Goal: Contribute content: Contribute content

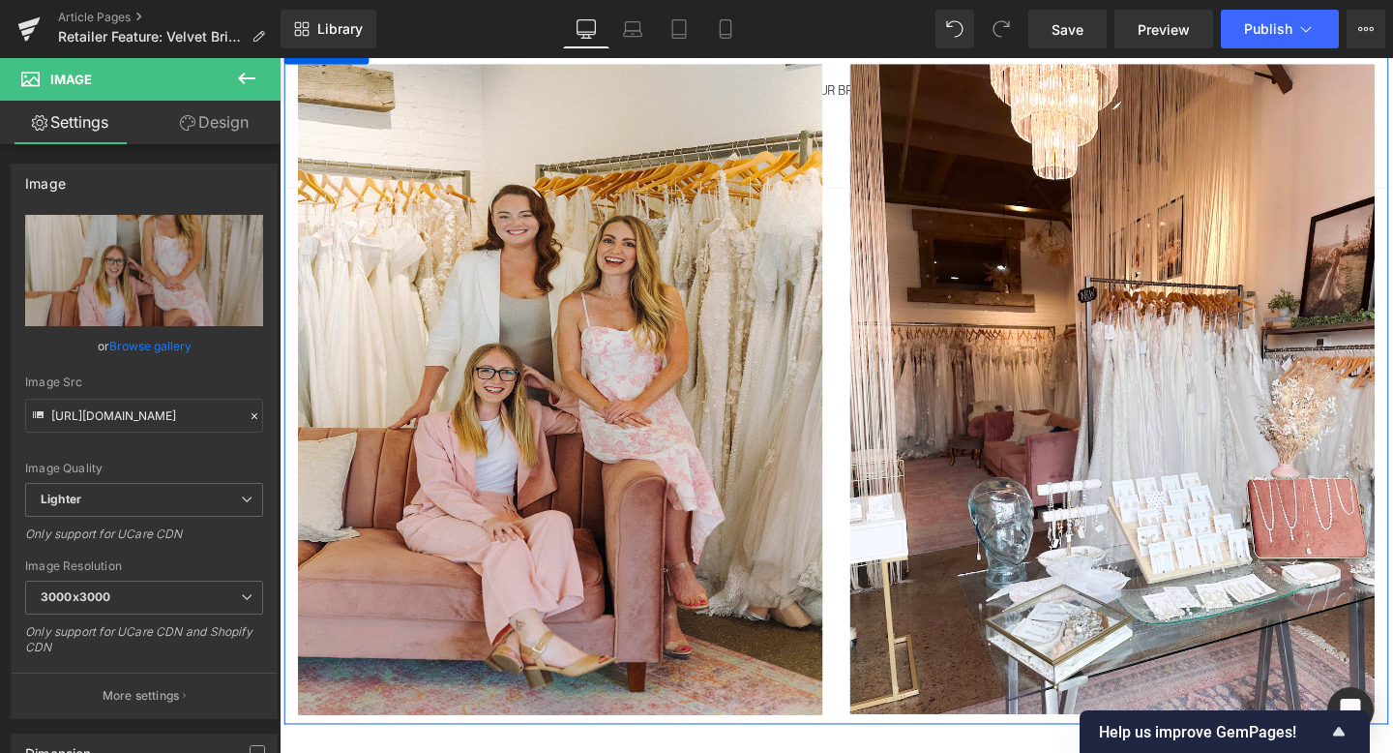
scroll to position [196, 0]
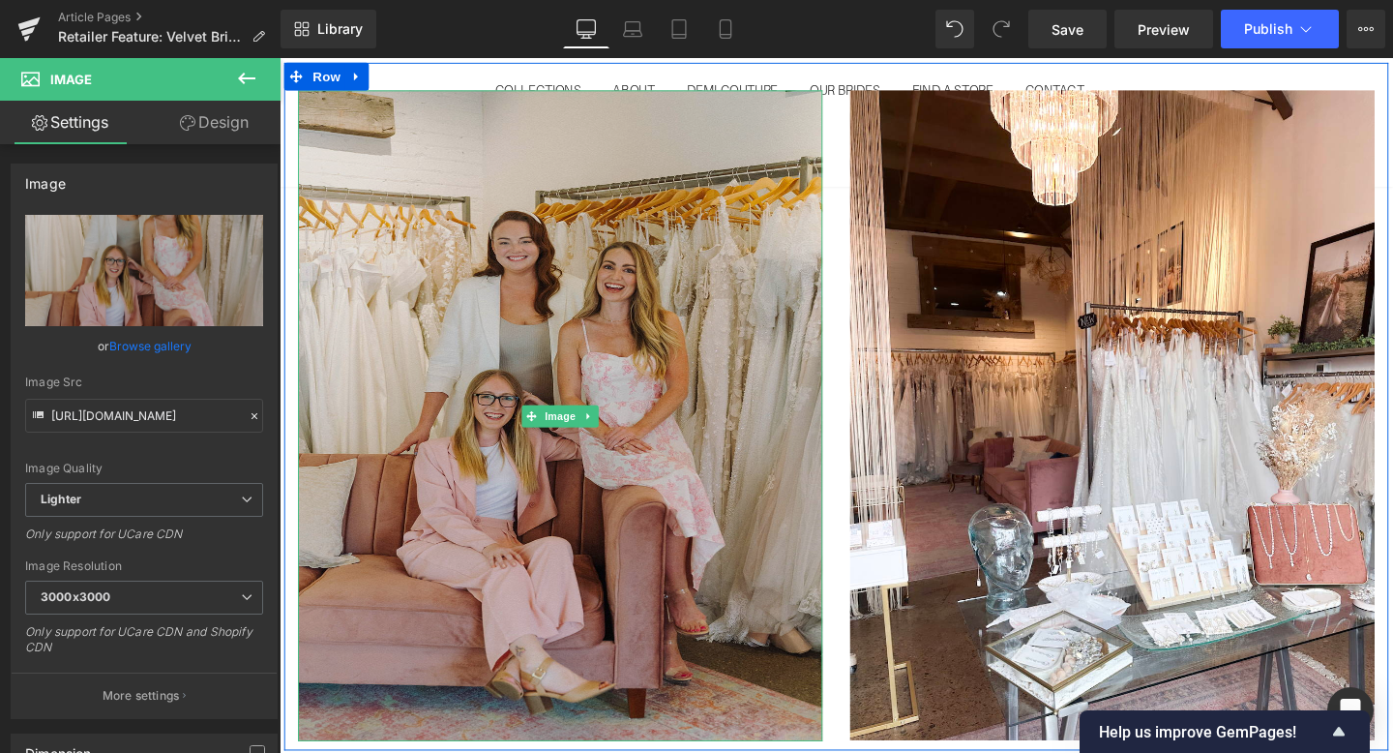
click at [714, 458] on img at bounding box center [575, 434] width 552 height 684
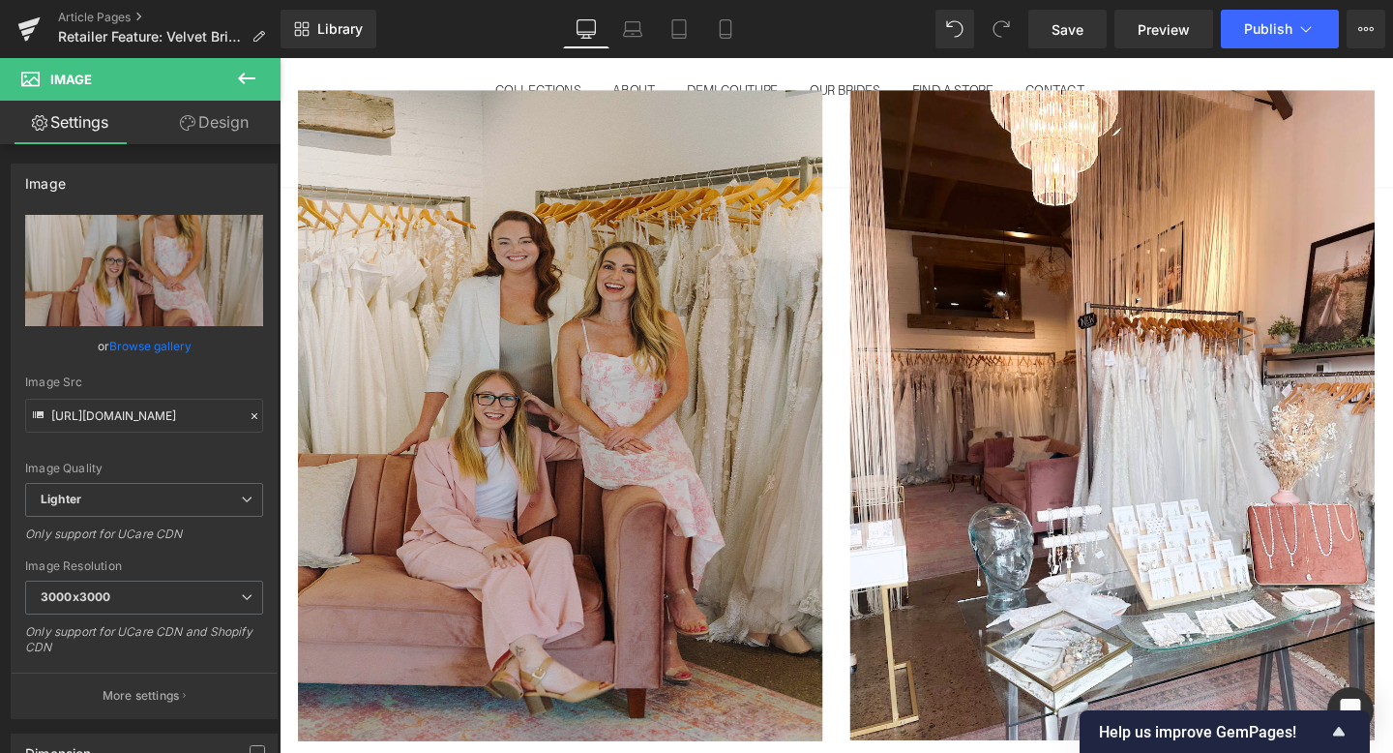
click at [666, 316] on img at bounding box center [575, 434] width 552 height 684
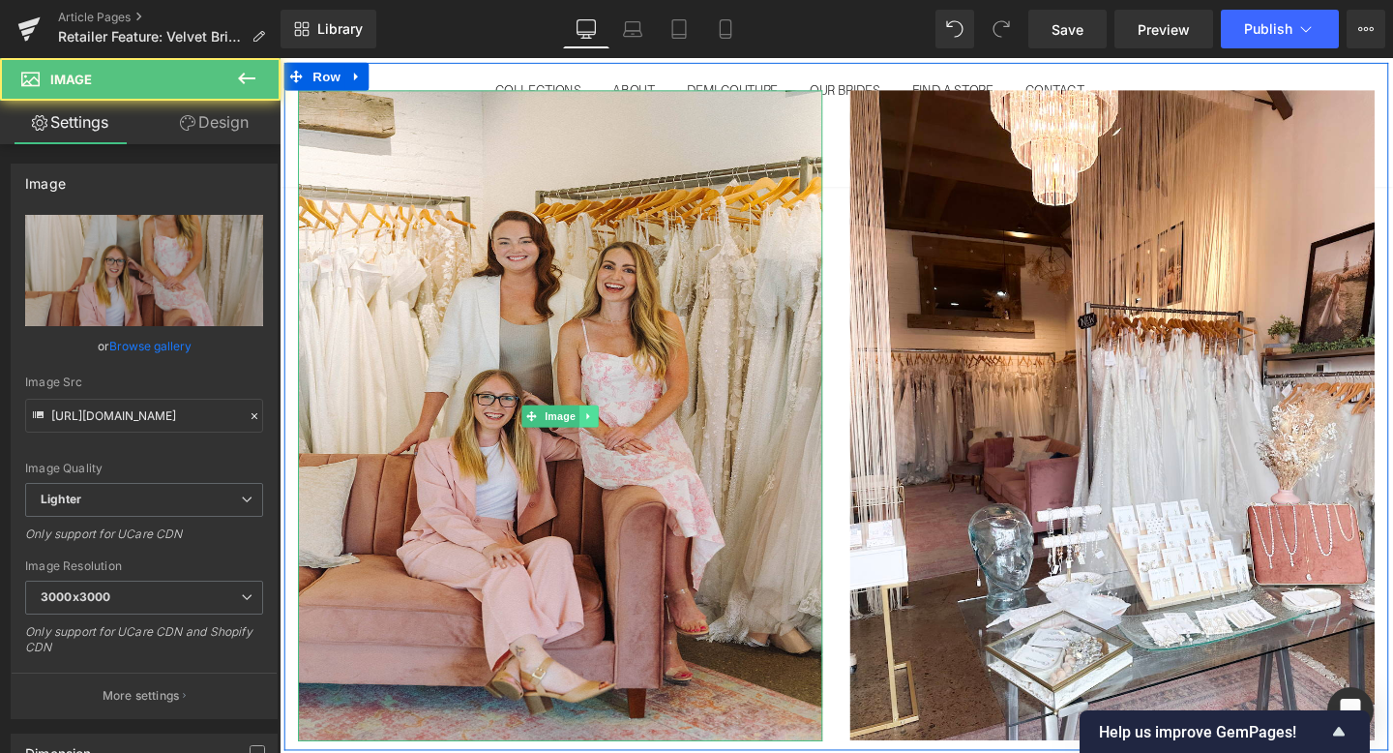
click at [600, 437] on icon at bounding box center [605, 435] width 11 height 12
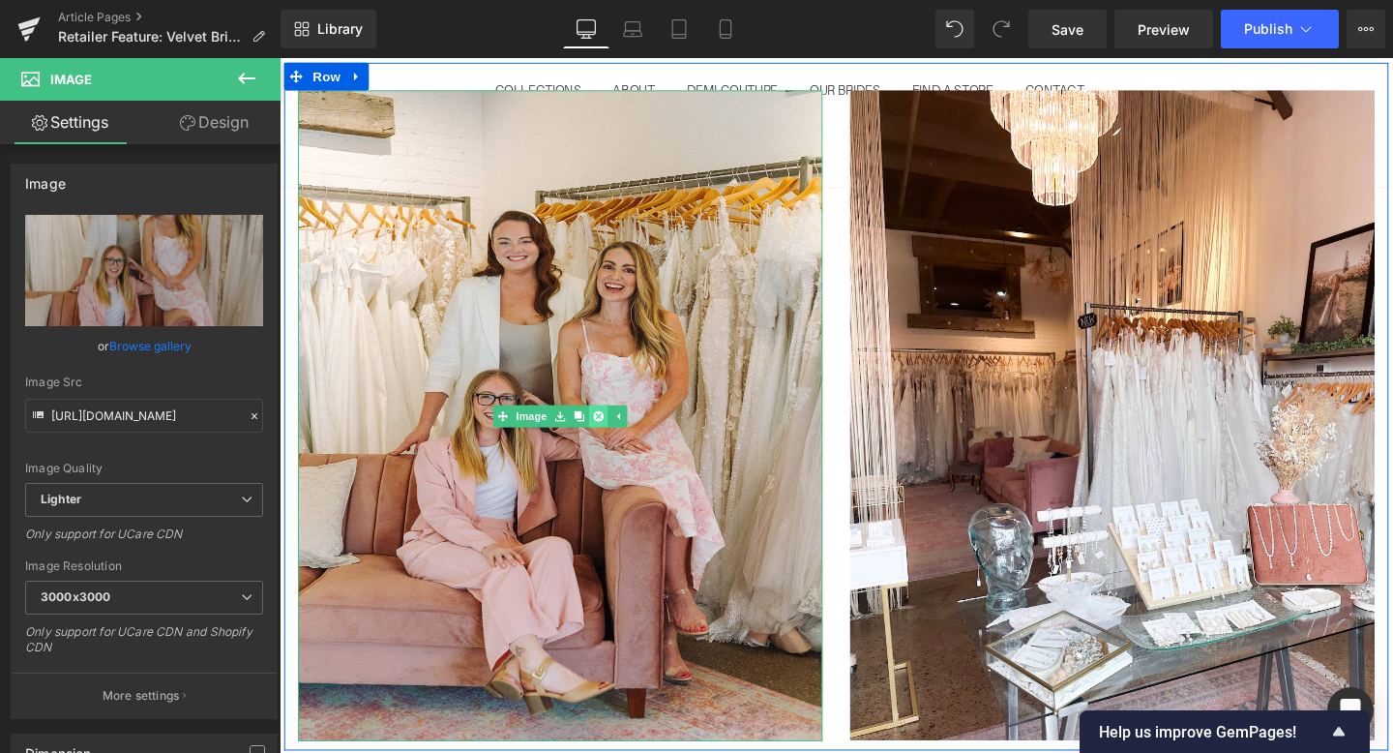
click at [617, 437] on icon at bounding box center [615, 434] width 11 height 11
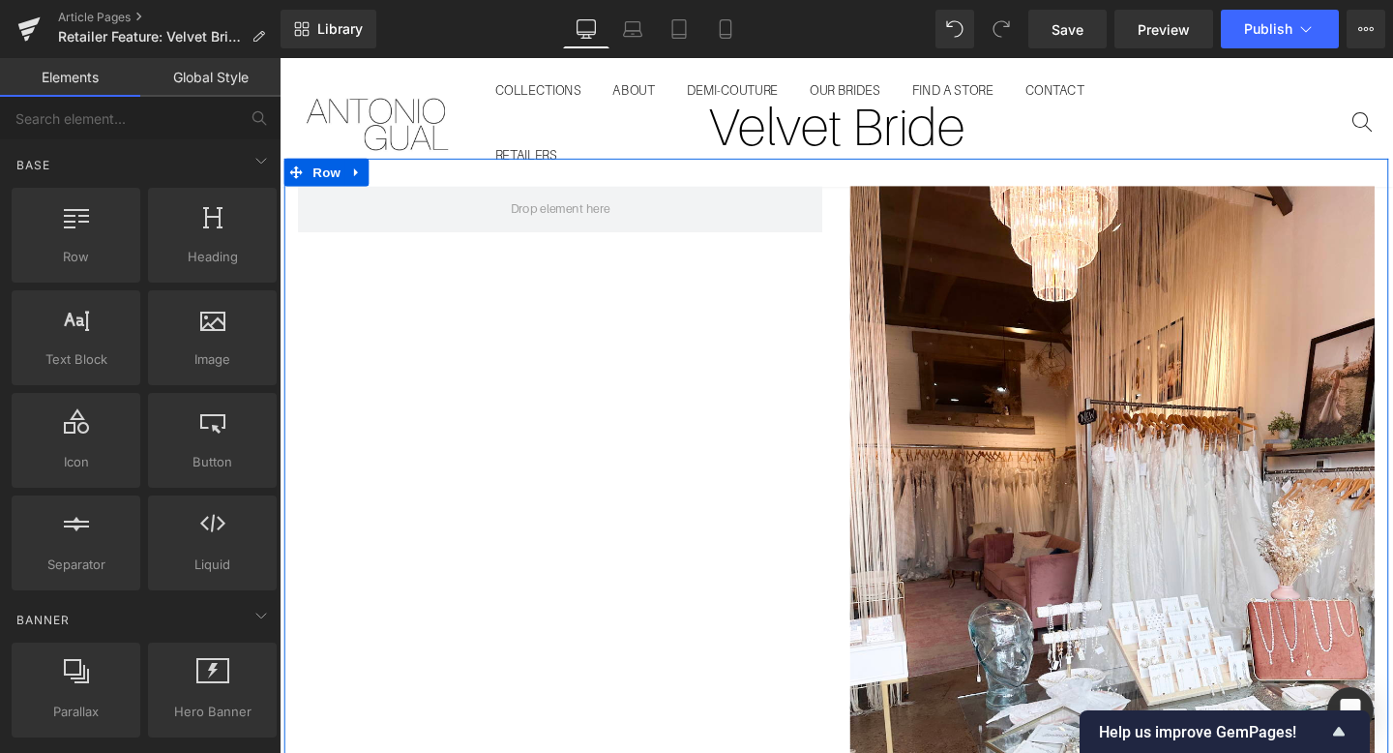
scroll to position [12, 0]
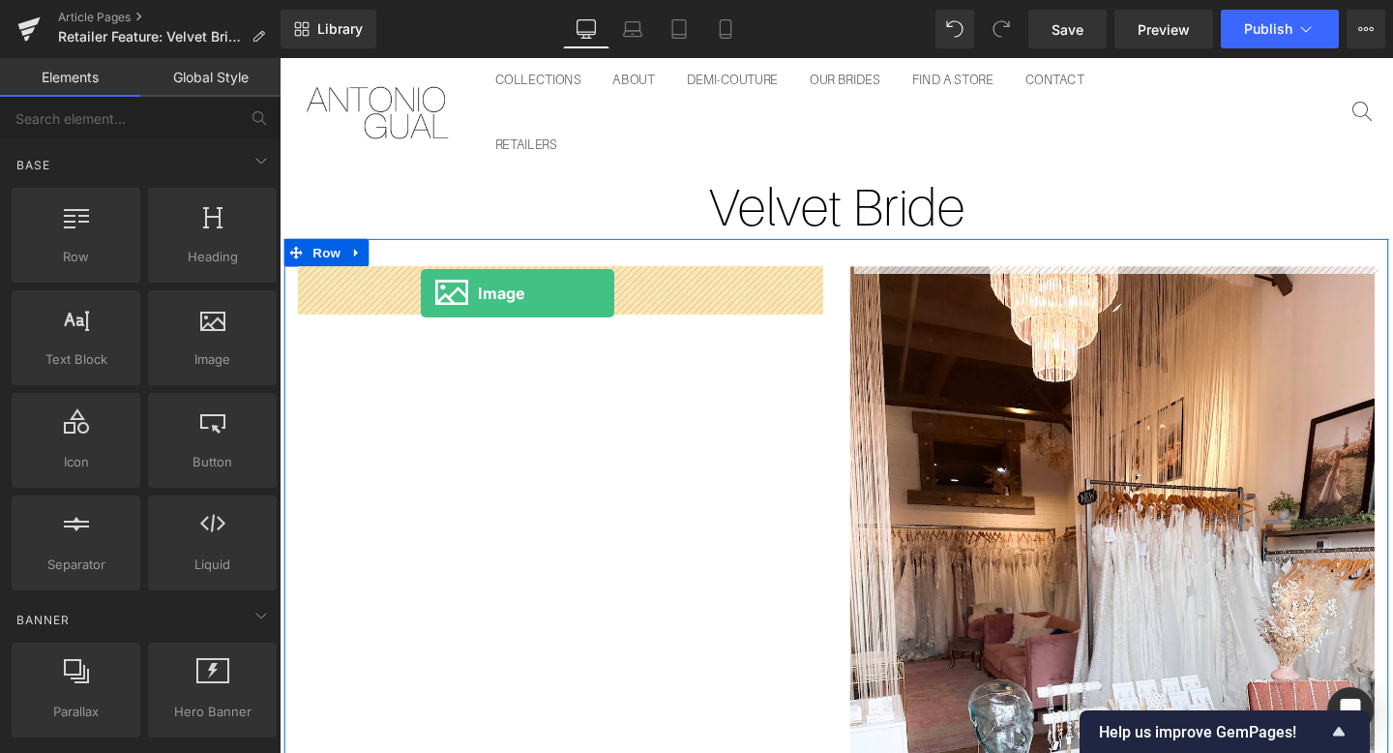
drag, startPoint x: 486, startPoint y: 392, endPoint x: 428, endPoint y: 305, distance: 104.7
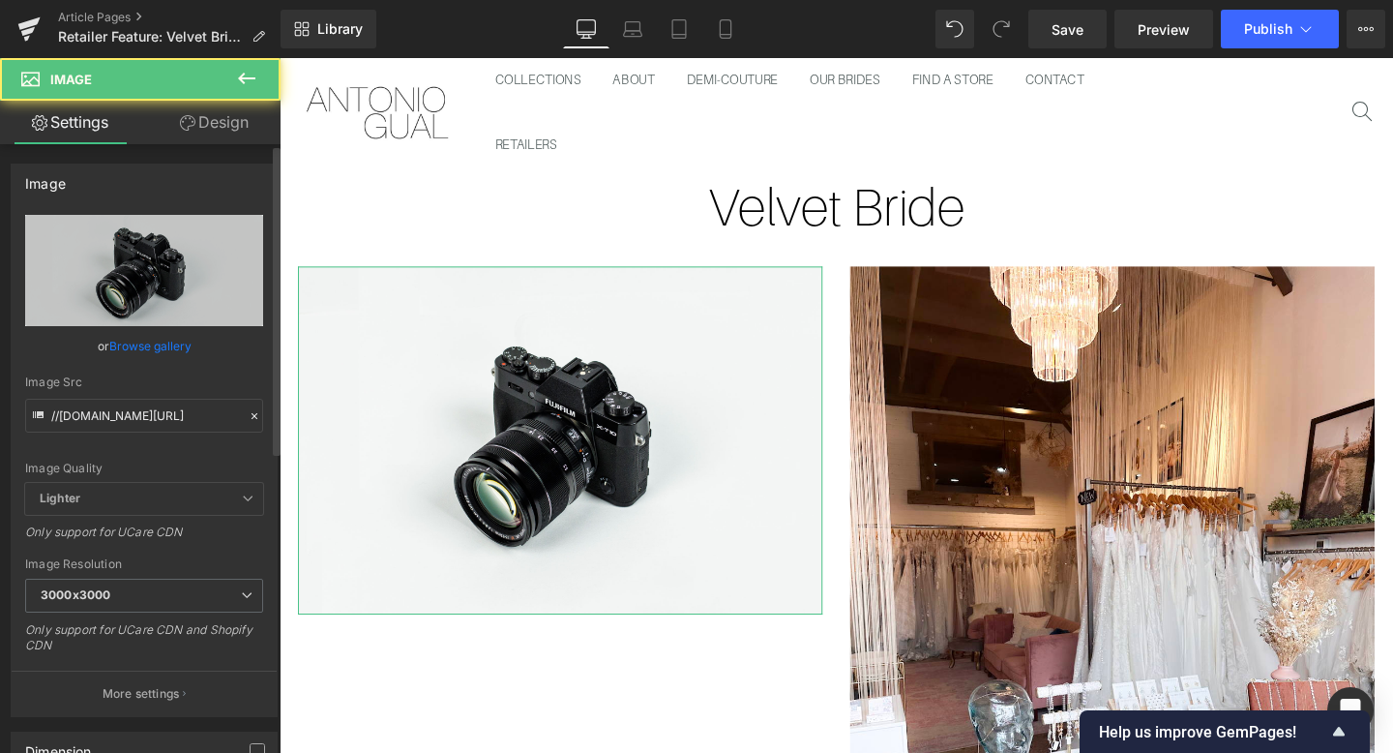
click at [170, 345] on link "Browse gallery" at bounding box center [150, 346] width 82 height 34
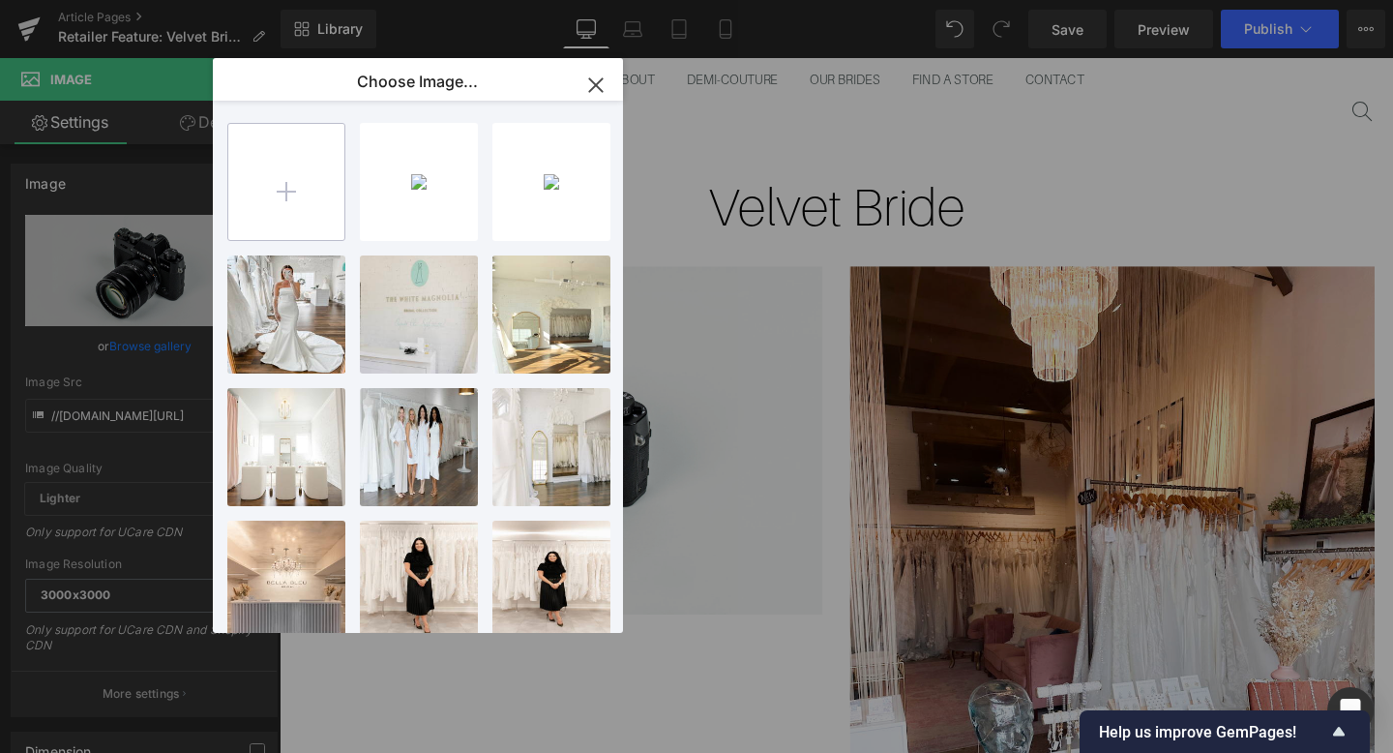
click at [317, 171] on input "file" at bounding box center [286, 182] width 116 height 116
type input "C:\fakepath\Screenshot [DATE] 2.16.49 PM.png"
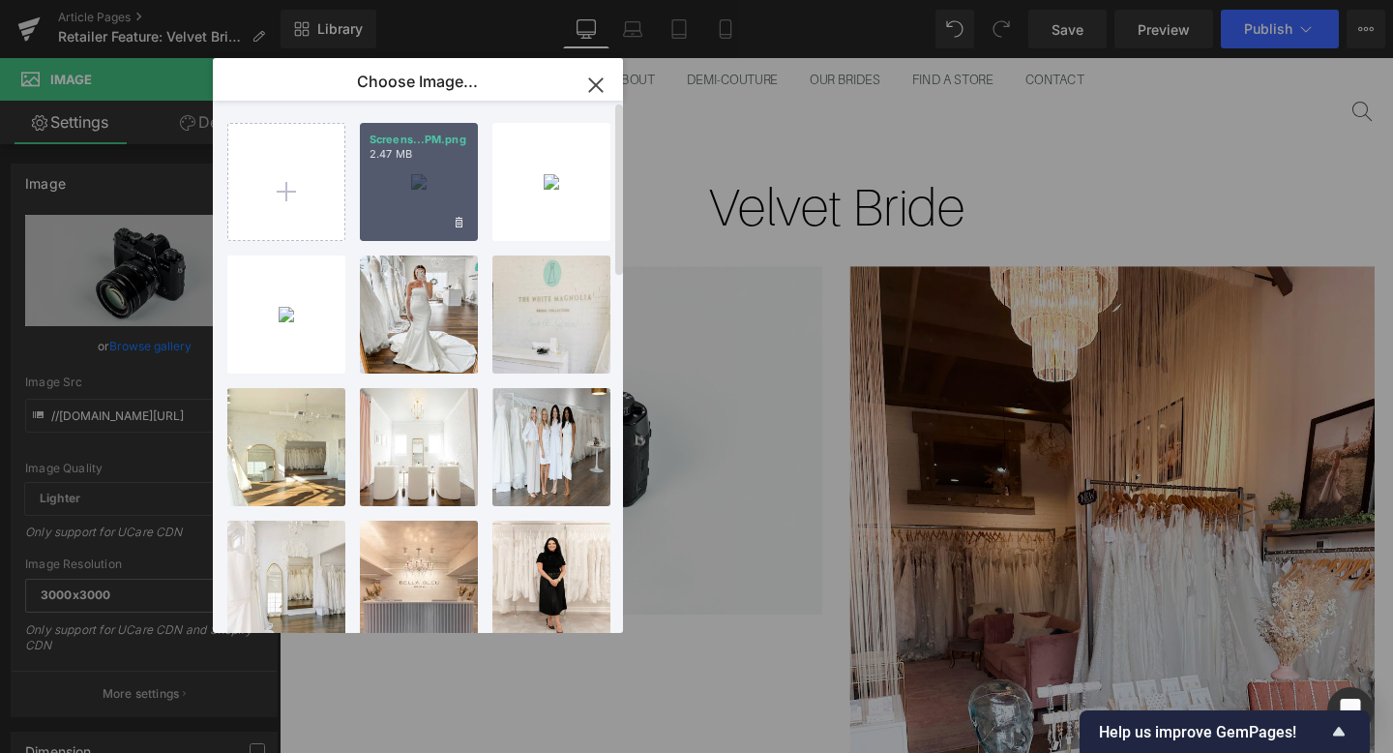
click at [446, 188] on div "Screens...PM.png 2.47 MB" at bounding box center [419, 182] width 118 height 118
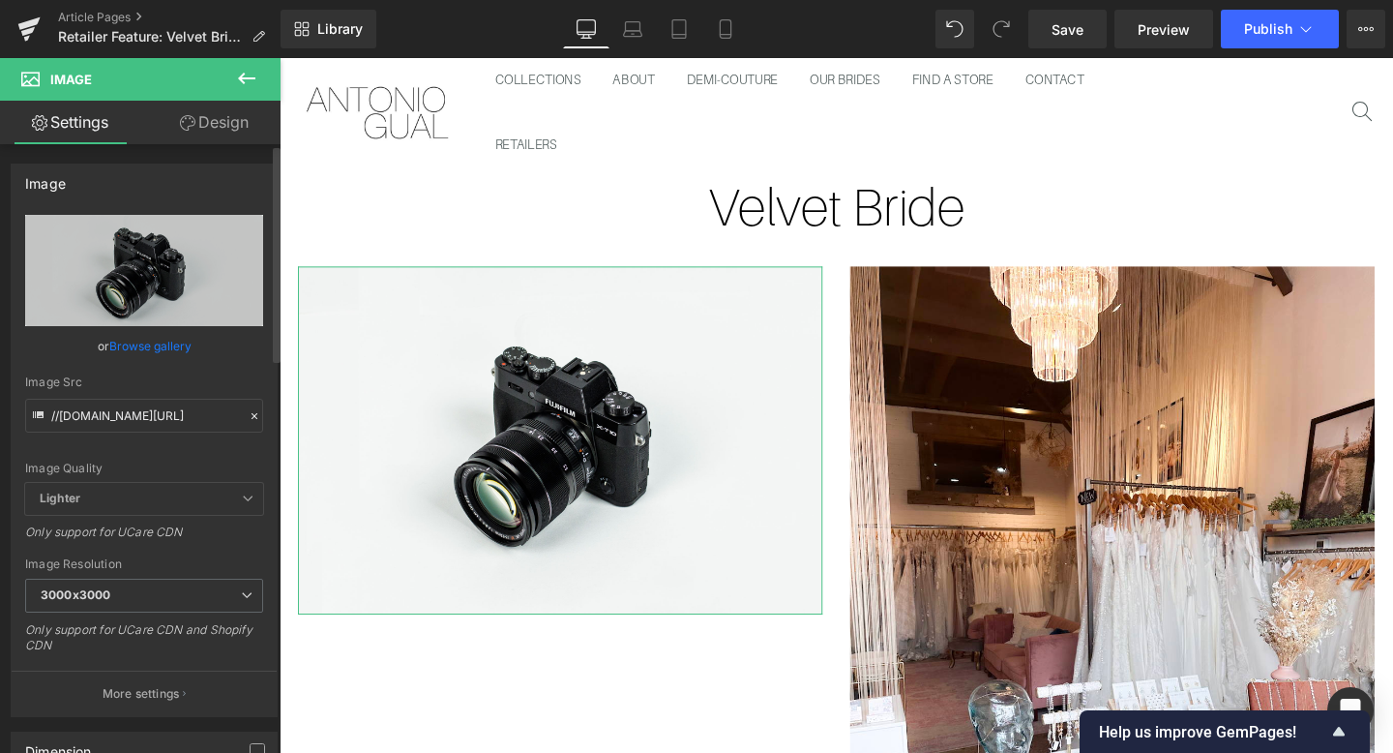
click at [147, 351] on link "Browse gallery" at bounding box center [150, 346] width 82 height 34
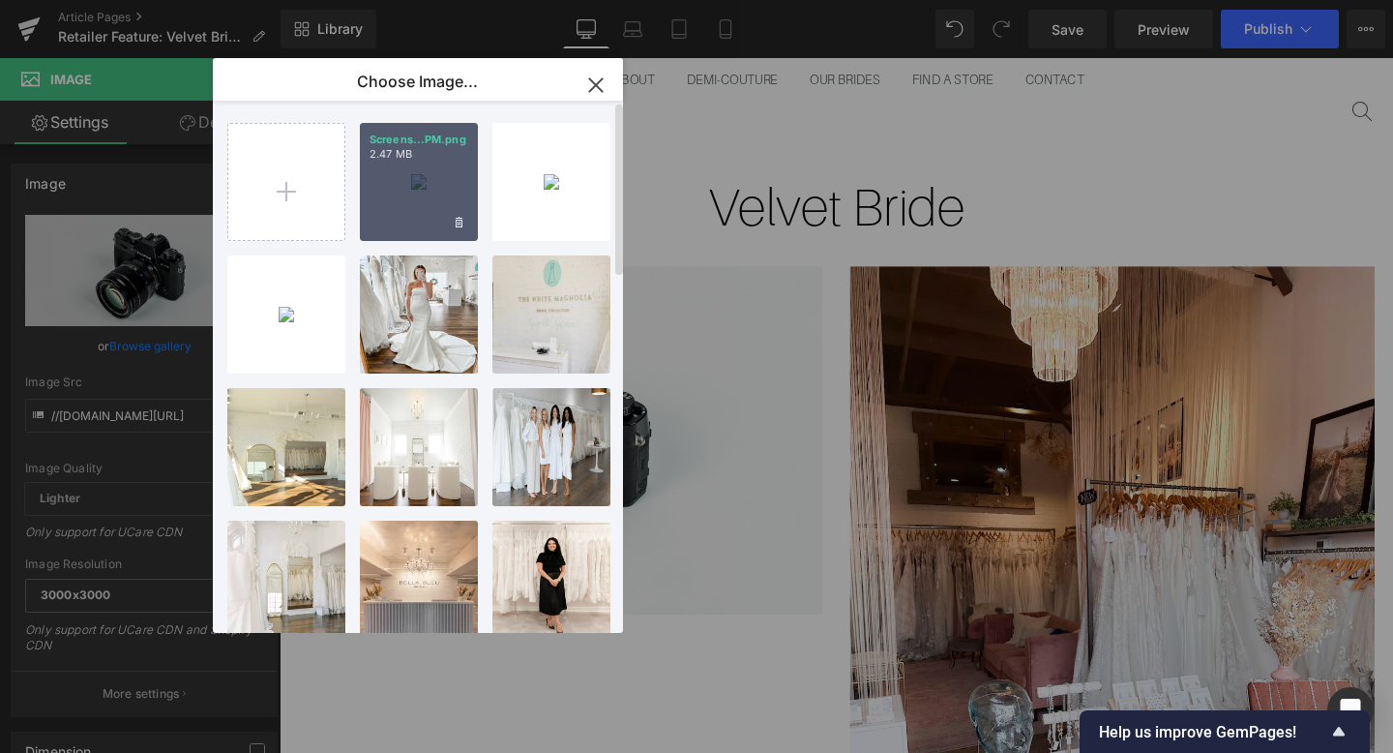
click at [381, 185] on div "Screens...PM.png 2.47 MB" at bounding box center [419, 182] width 118 height 118
type input "[URL][DOMAIN_NAME]"
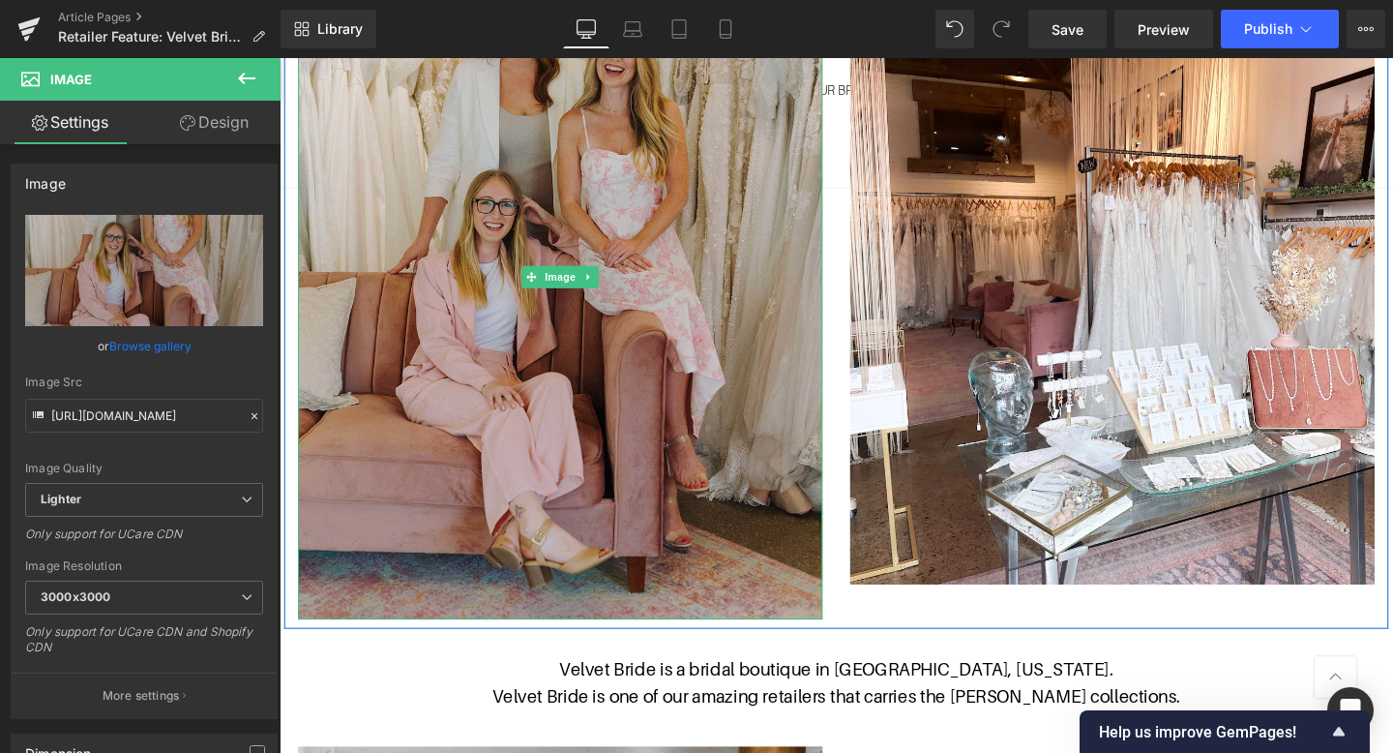
scroll to position [391, 0]
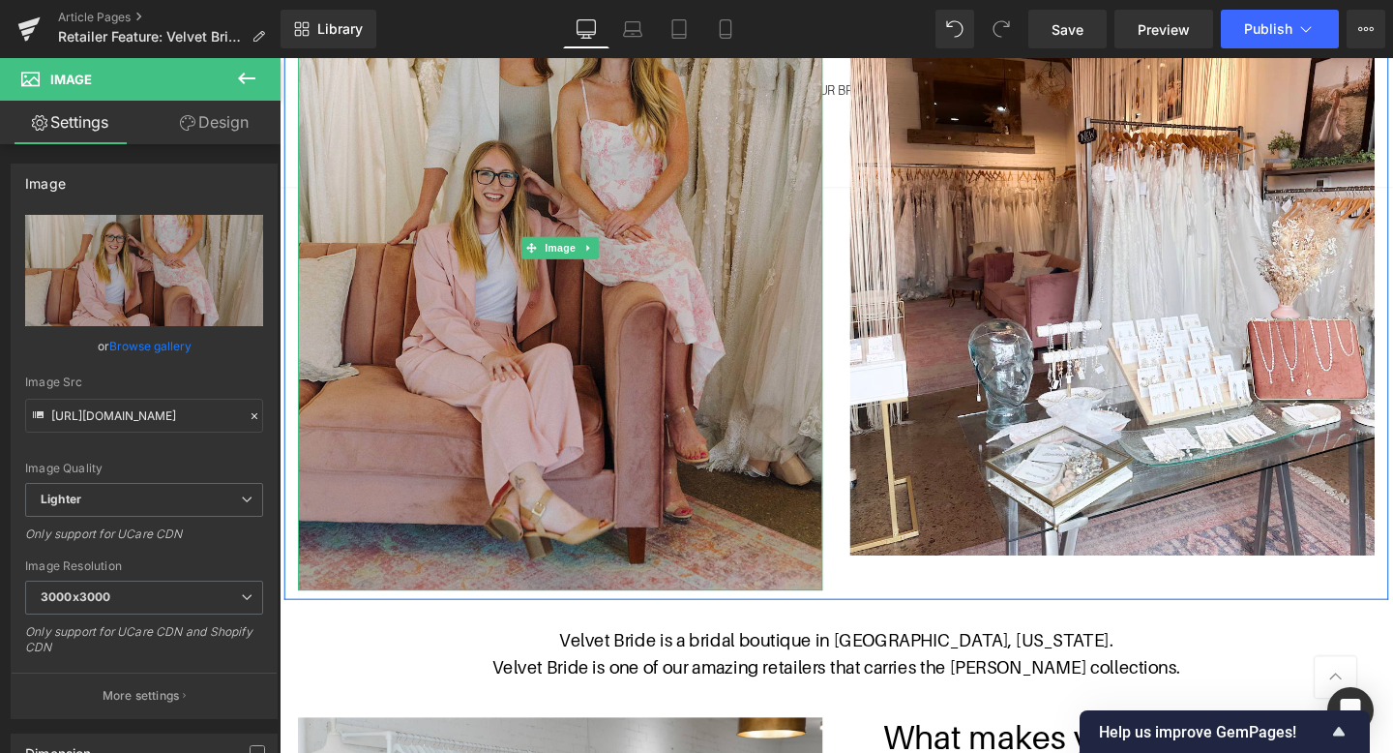
click at [702, 390] on img at bounding box center [575, 257] width 552 height 720
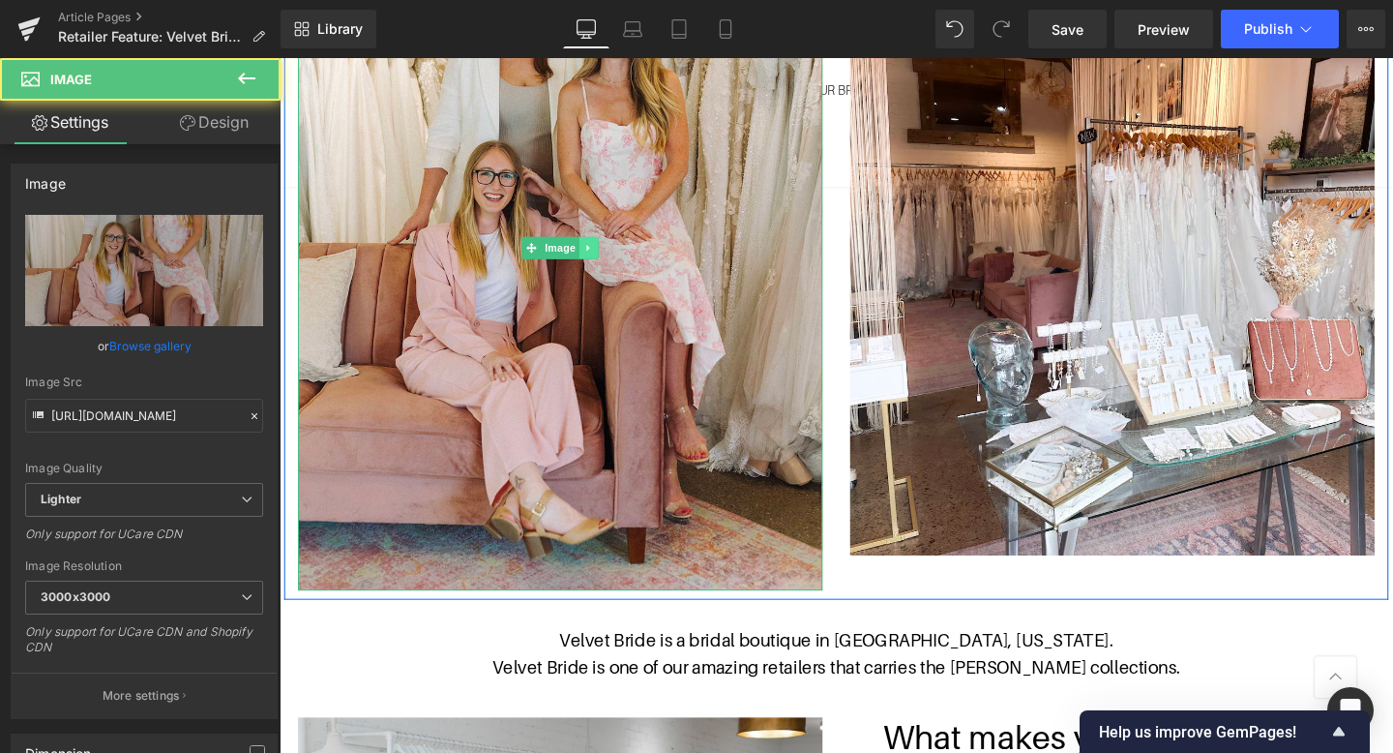
click at [611, 253] on link at bounding box center [605, 257] width 20 height 23
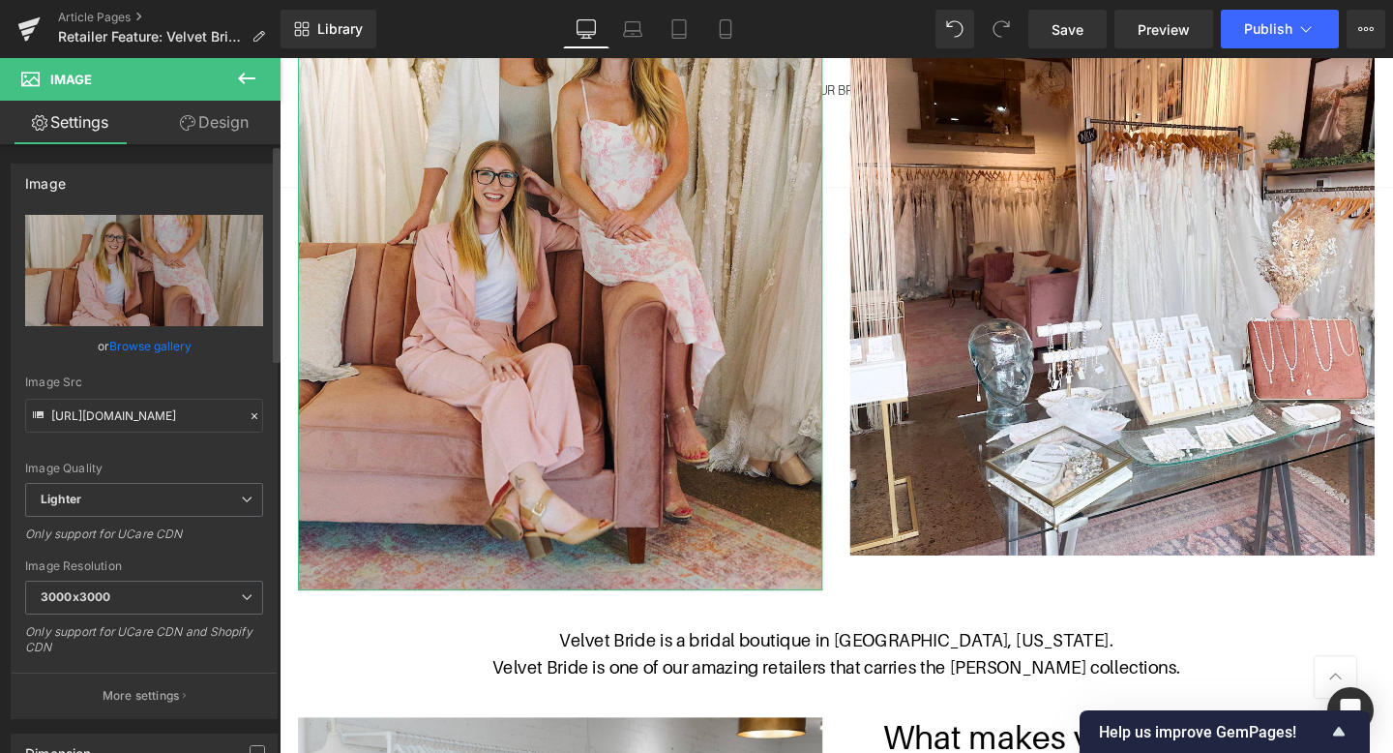
click at [149, 349] on link "Browse gallery" at bounding box center [150, 346] width 82 height 34
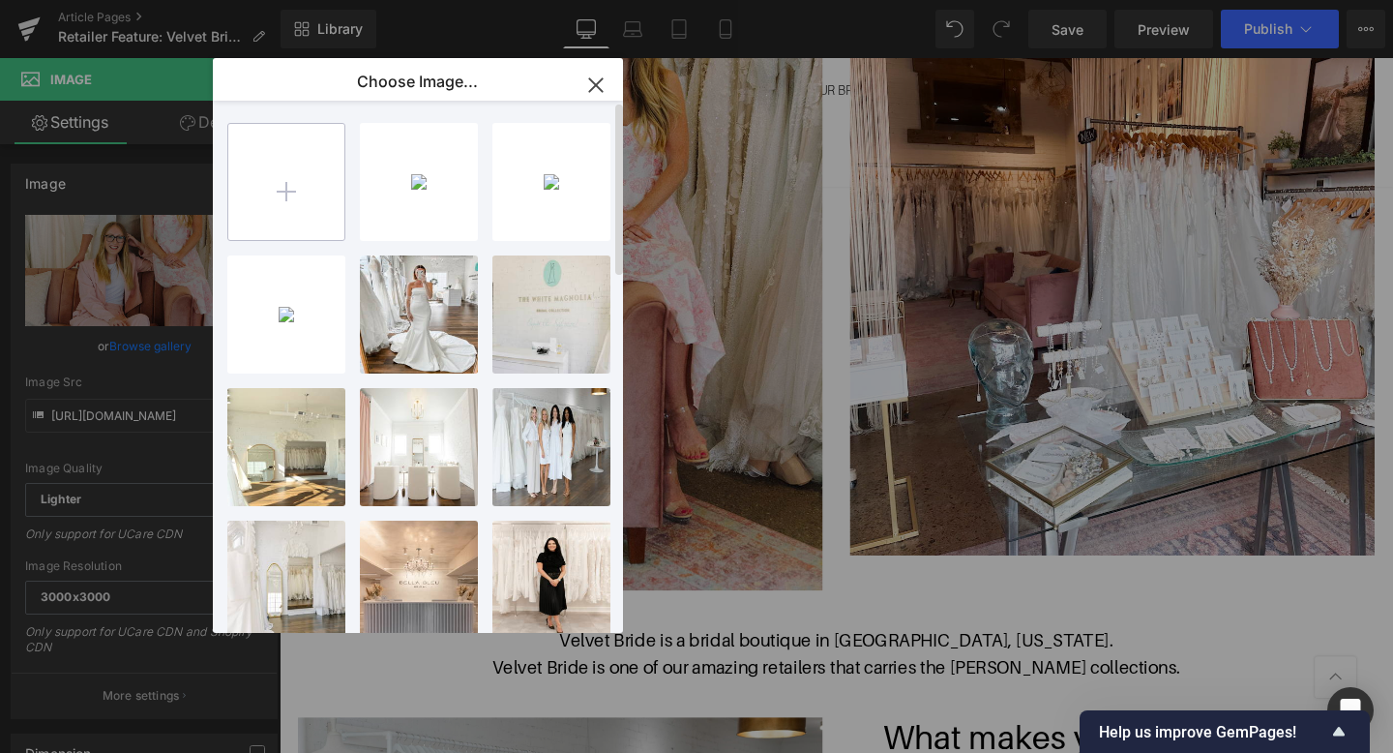
click at [333, 203] on input "file" at bounding box center [286, 182] width 116 height 116
type input "C:\fakepath\Screenshot [DATE] 2.17.28 PM.png"
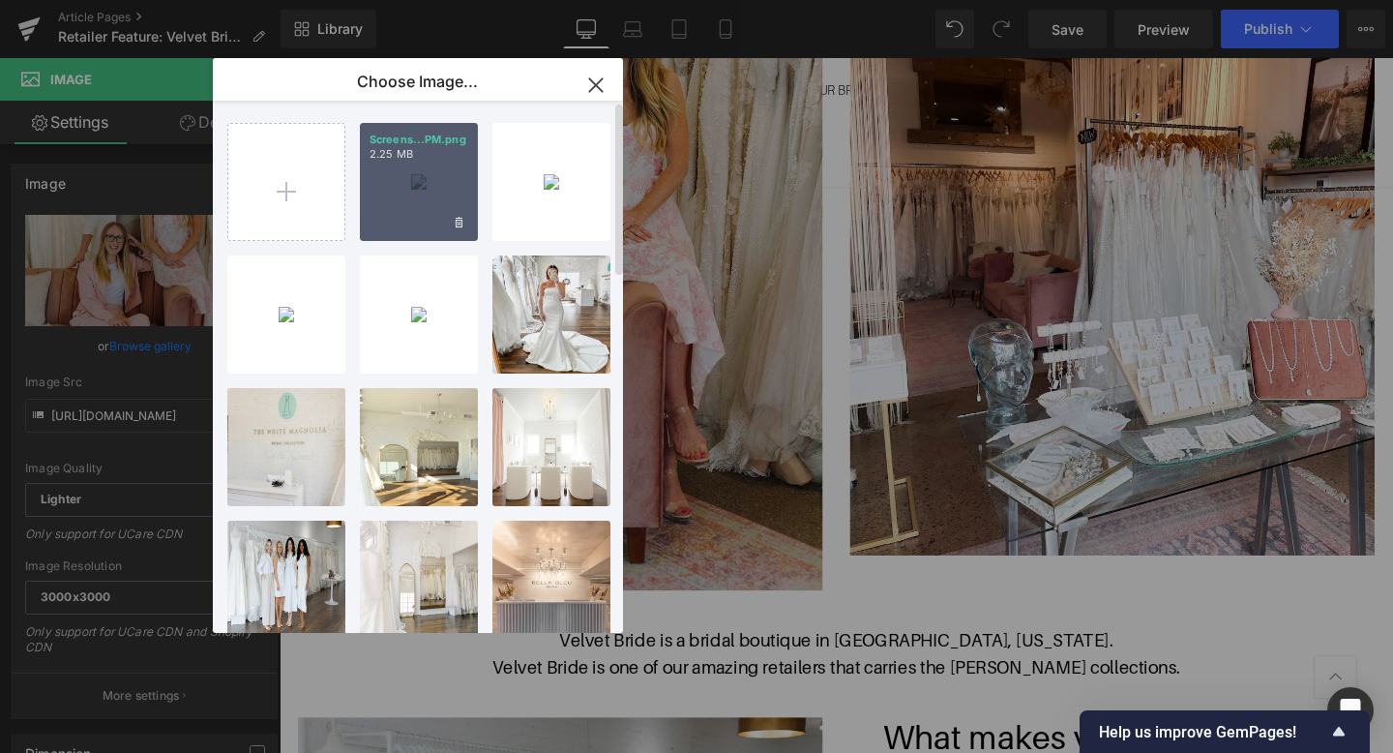
click at [415, 176] on div "Screens...PM.png 2.25 MB" at bounding box center [419, 182] width 118 height 118
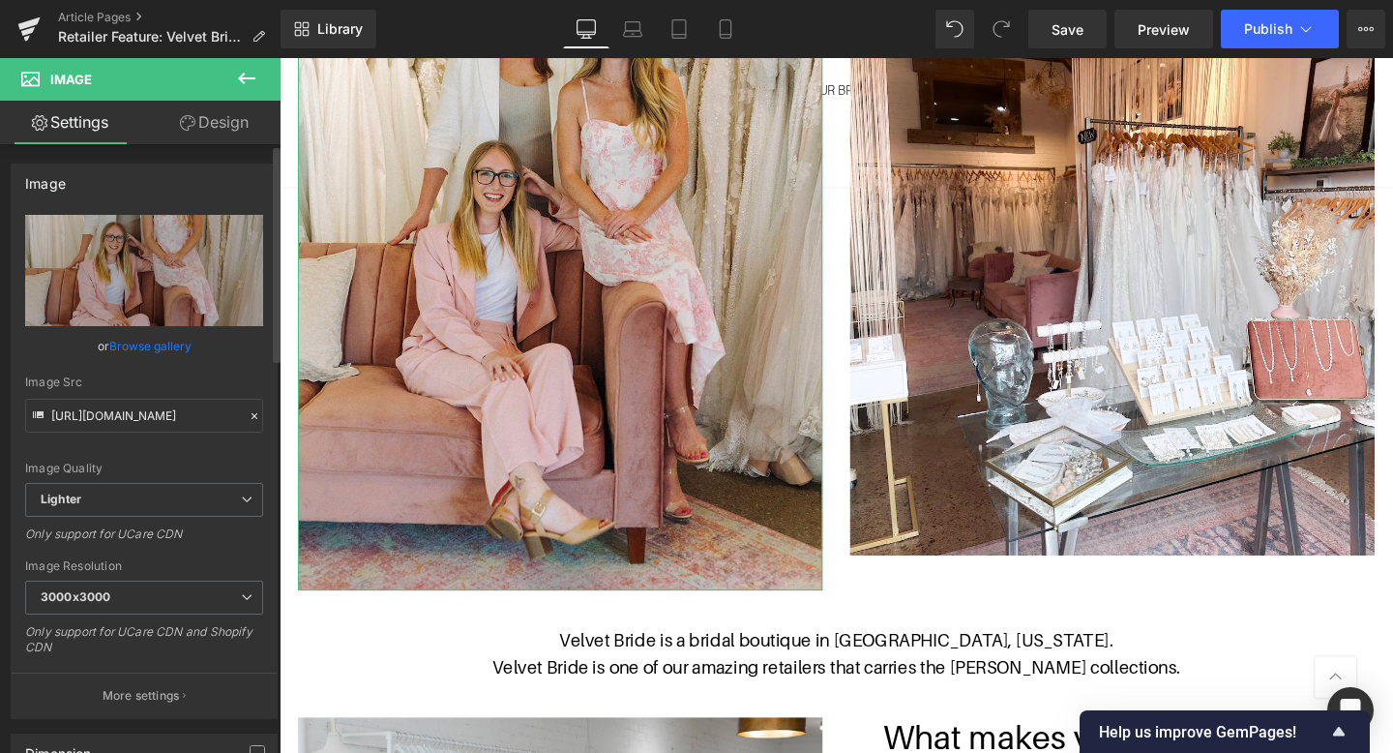
click at [162, 332] on link "Browse gallery" at bounding box center [150, 346] width 82 height 34
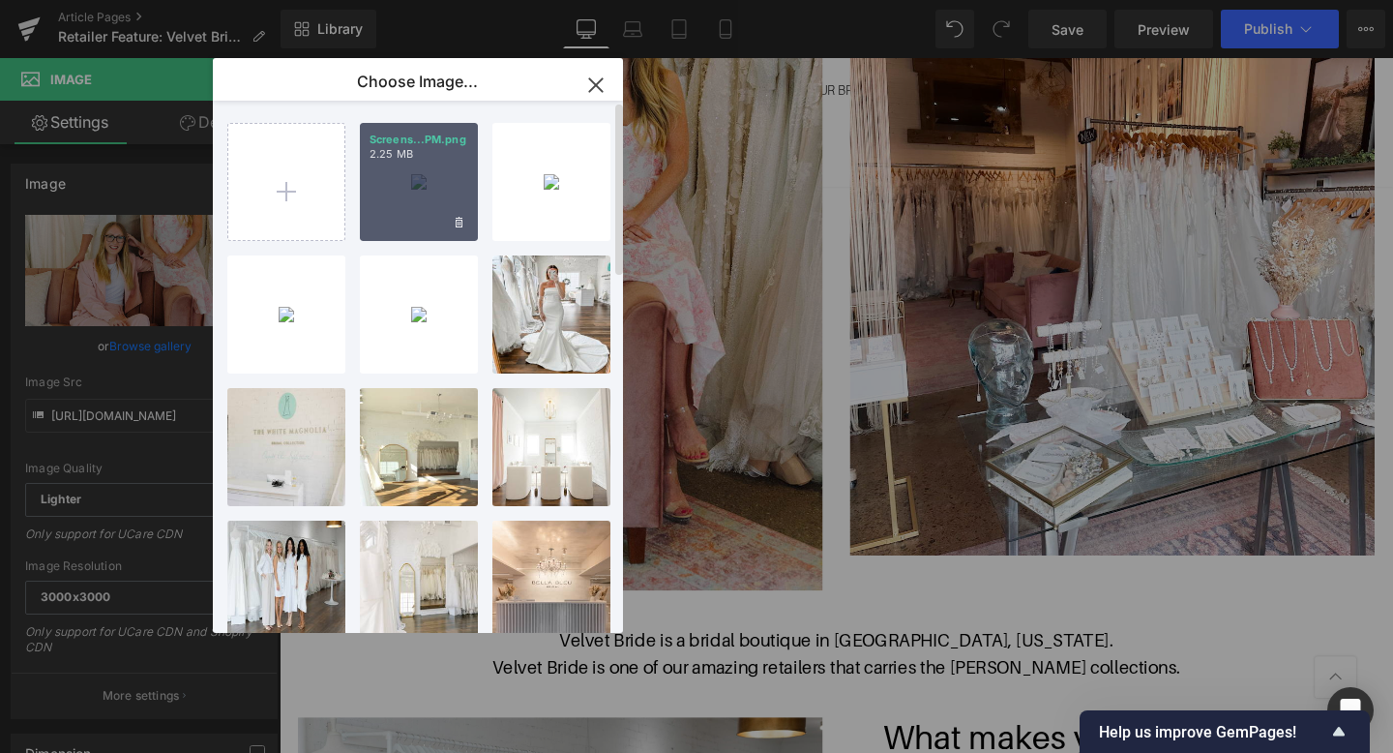
click at [453, 165] on div "Screens...PM.png 2.25 MB" at bounding box center [419, 182] width 118 height 118
type input "[URL][DOMAIN_NAME]"
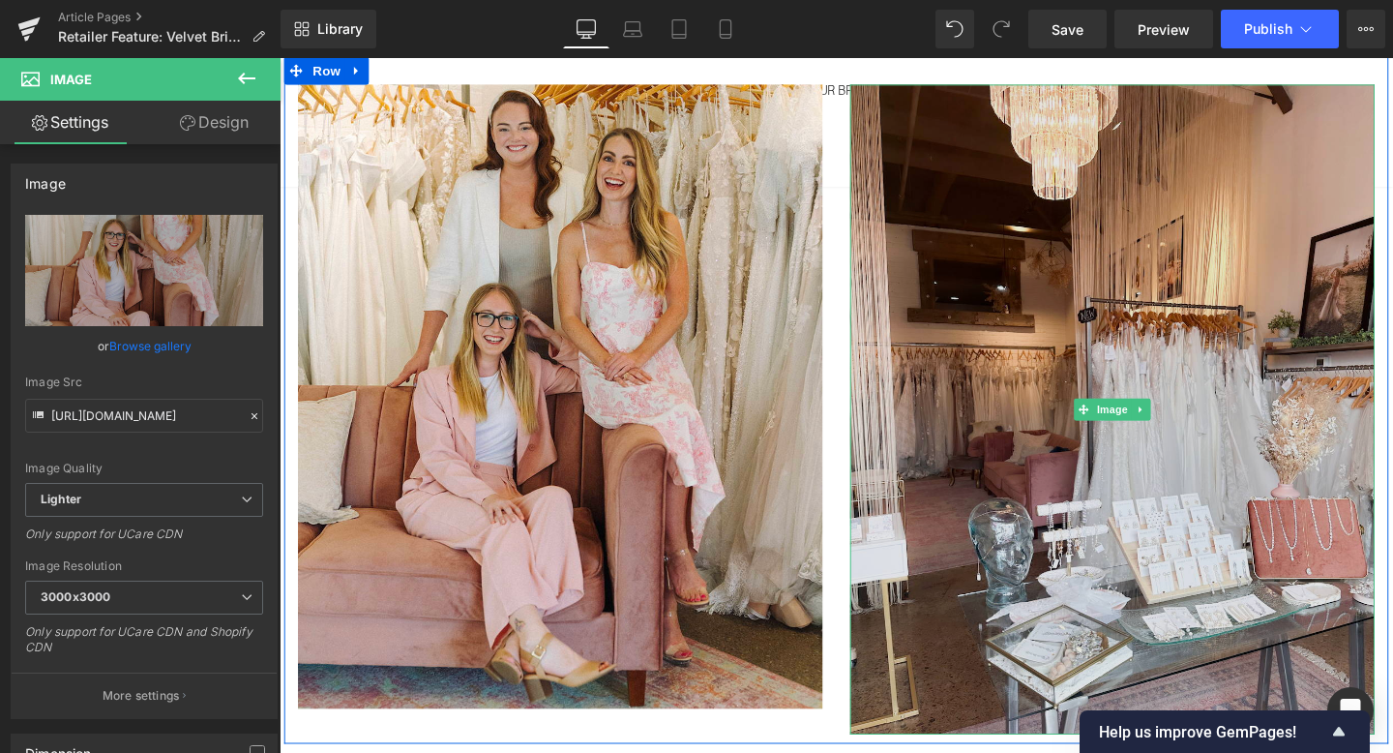
scroll to position [201, 0]
click at [1022, 478] on img at bounding box center [1156, 428] width 552 height 683
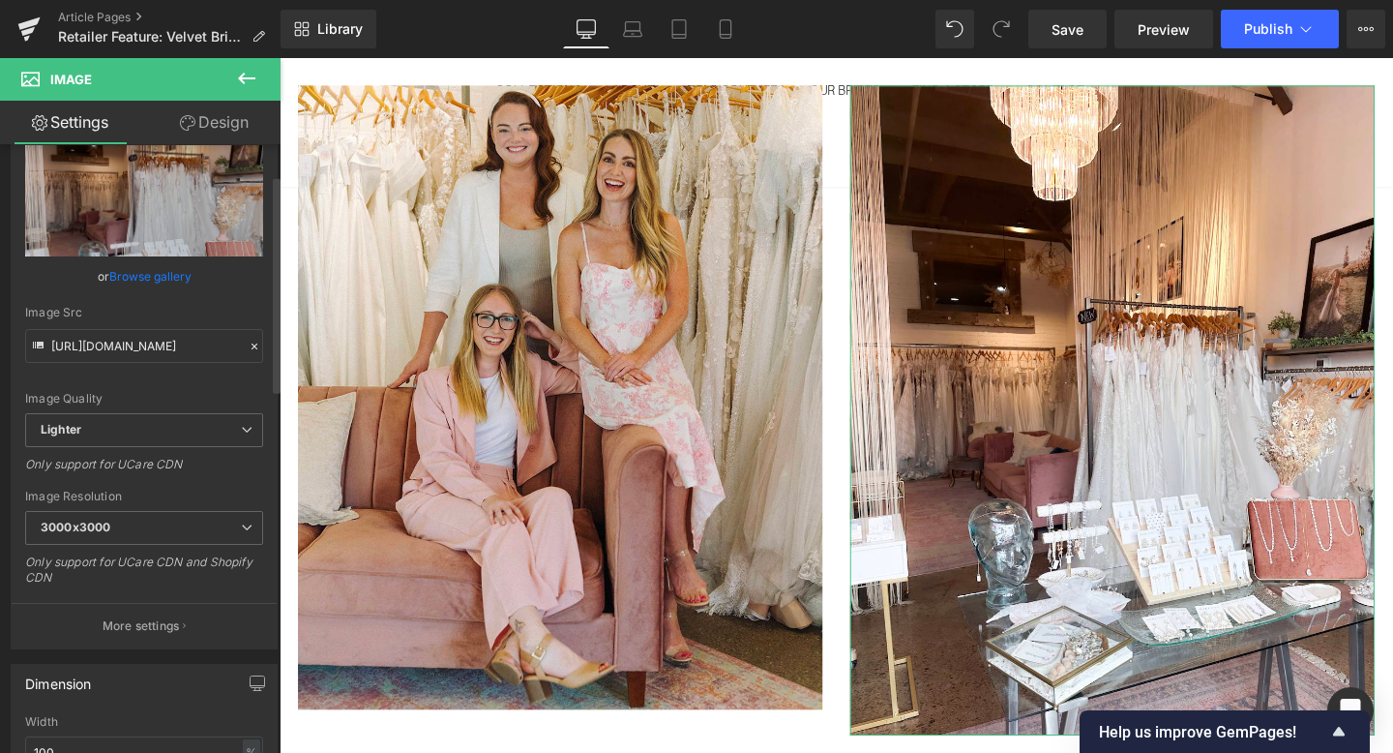
scroll to position [87, 0]
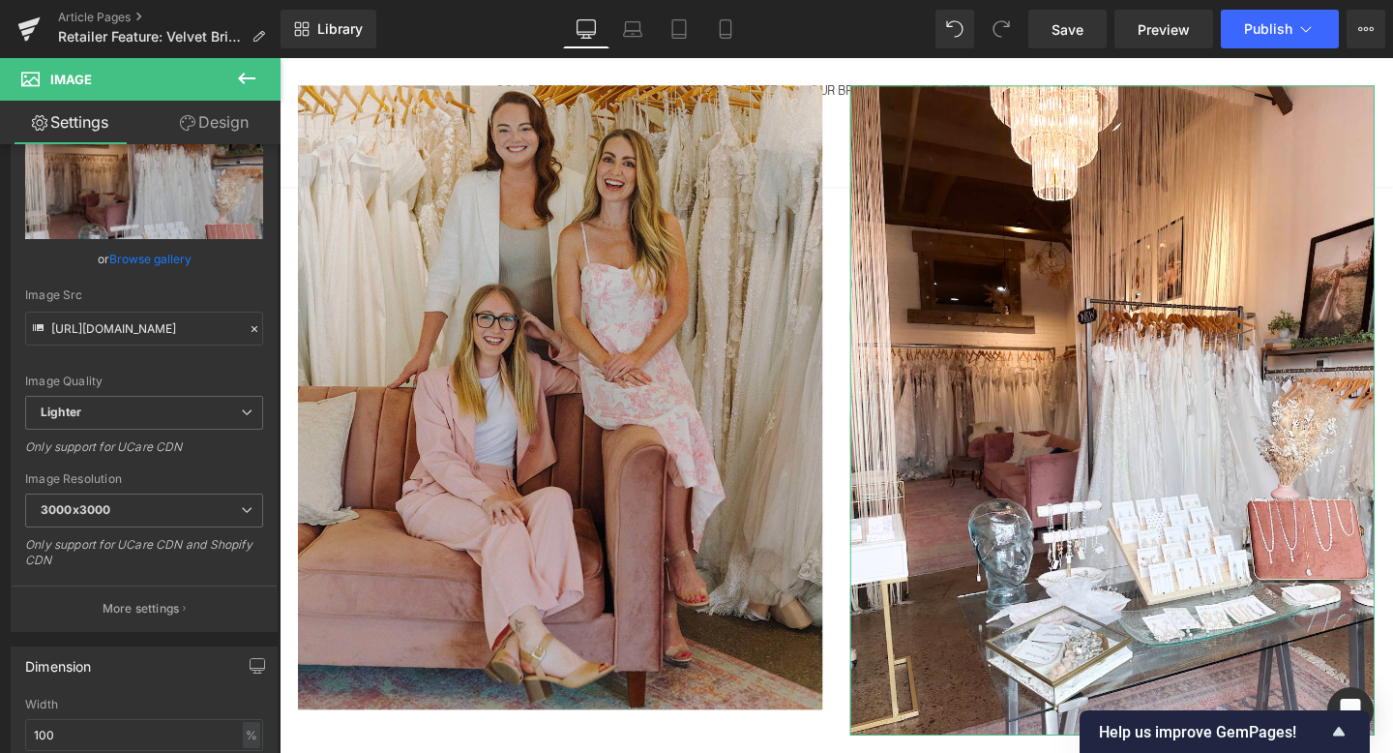
click at [549, 513] on img at bounding box center [575, 414] width 552 height 655
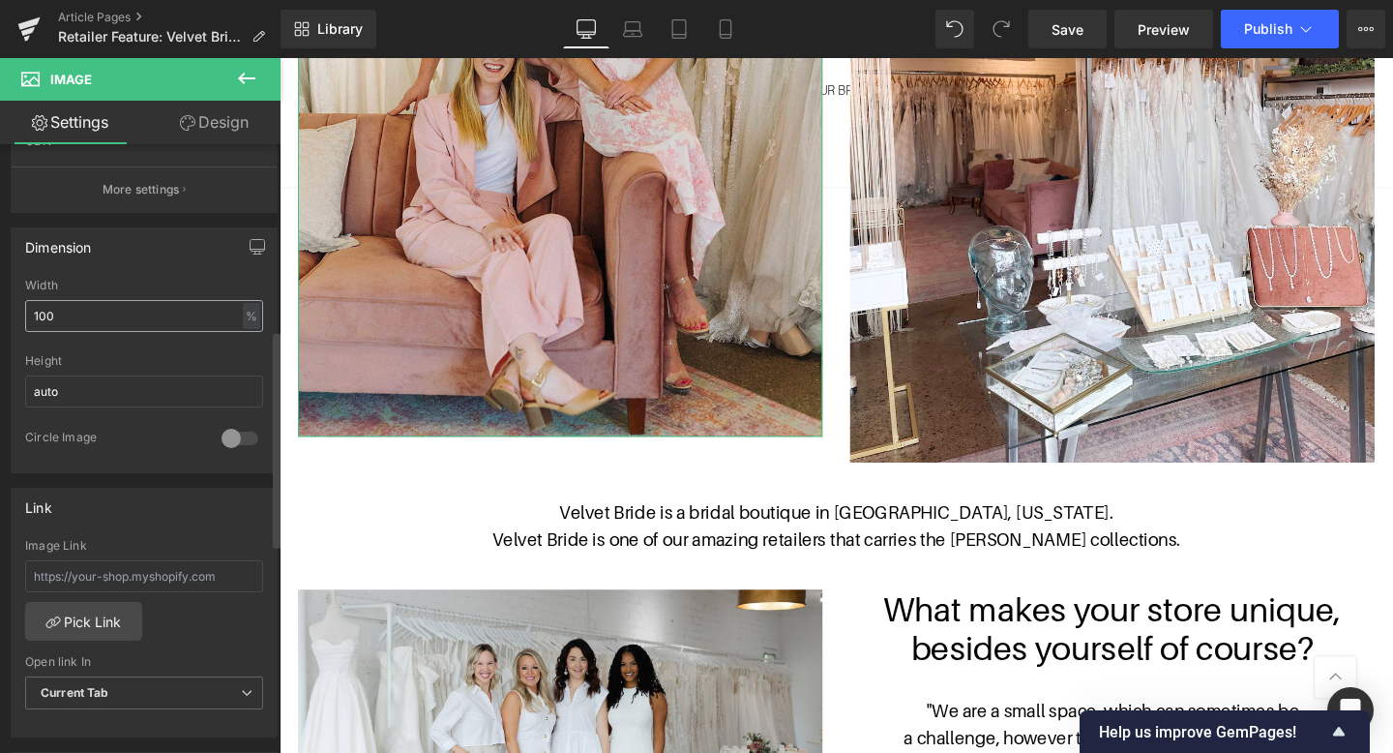
scroll to position [521, 0]
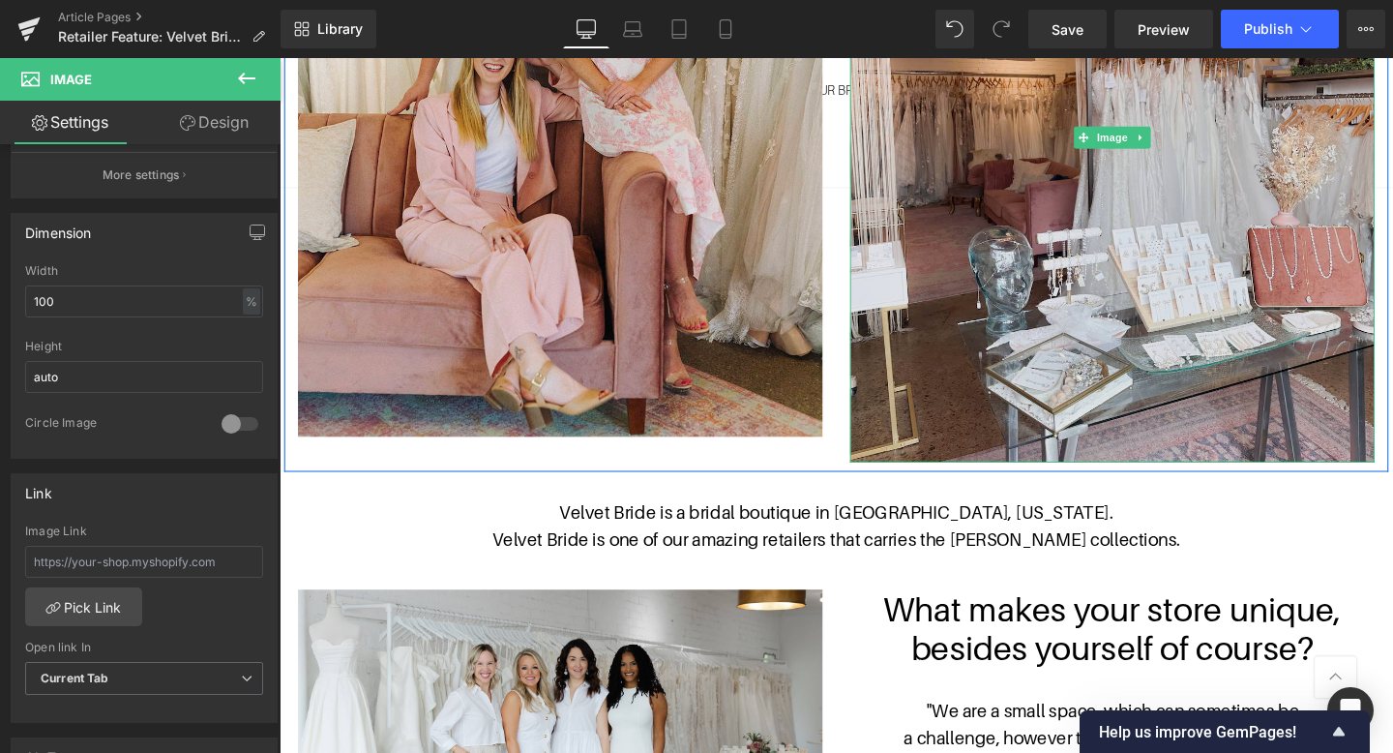
click at [1082, 279] on img at bounding box center [1156, 141] width 552 height 683
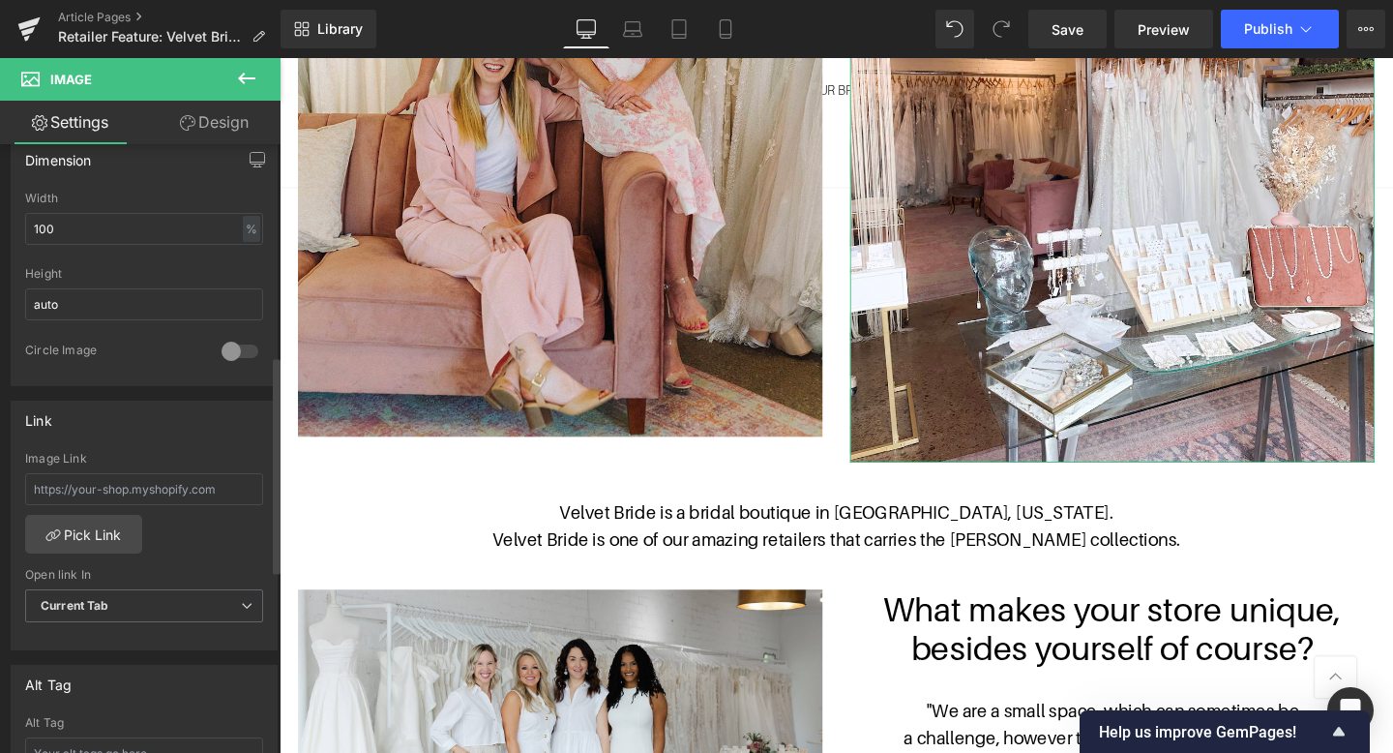
scroll to position [613, 0]
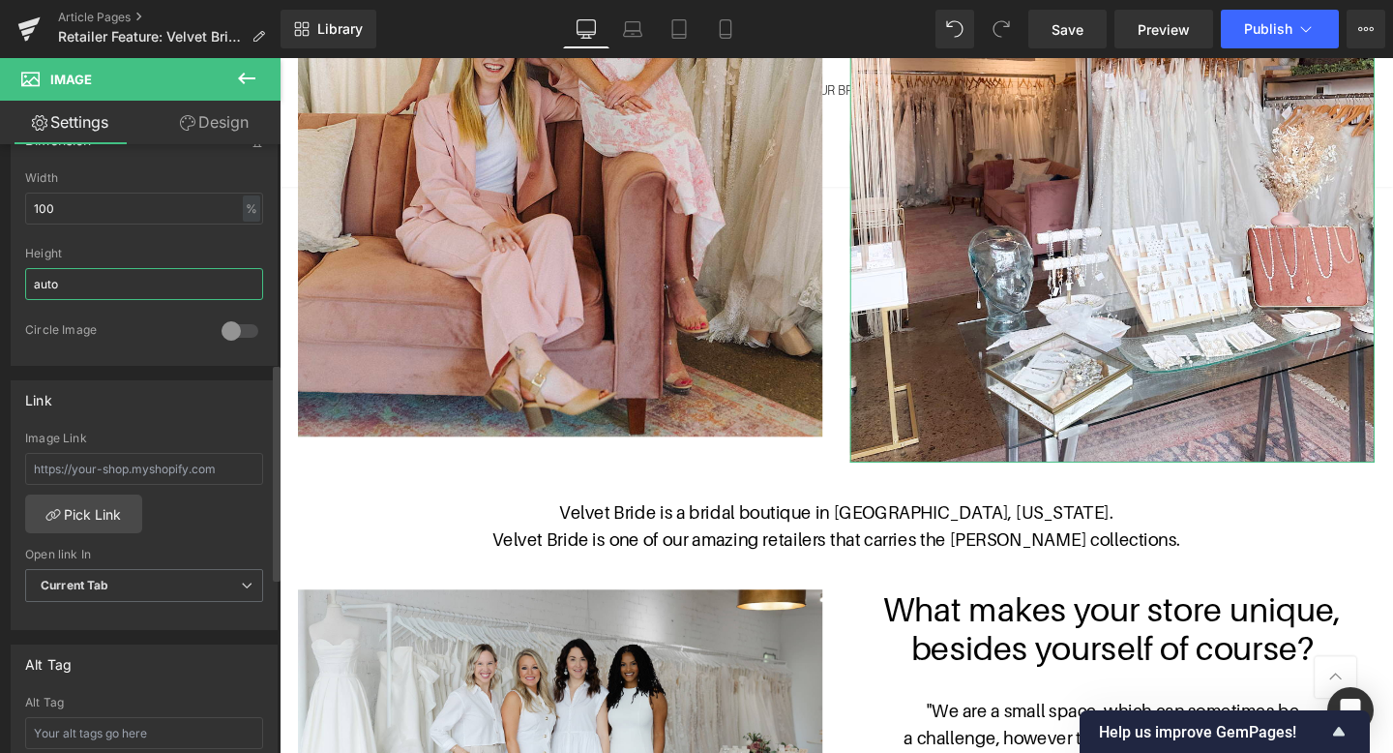
click at [86, 286] on input "auto" at bounding box center [144, 284] width 238 height 32
type input "a"
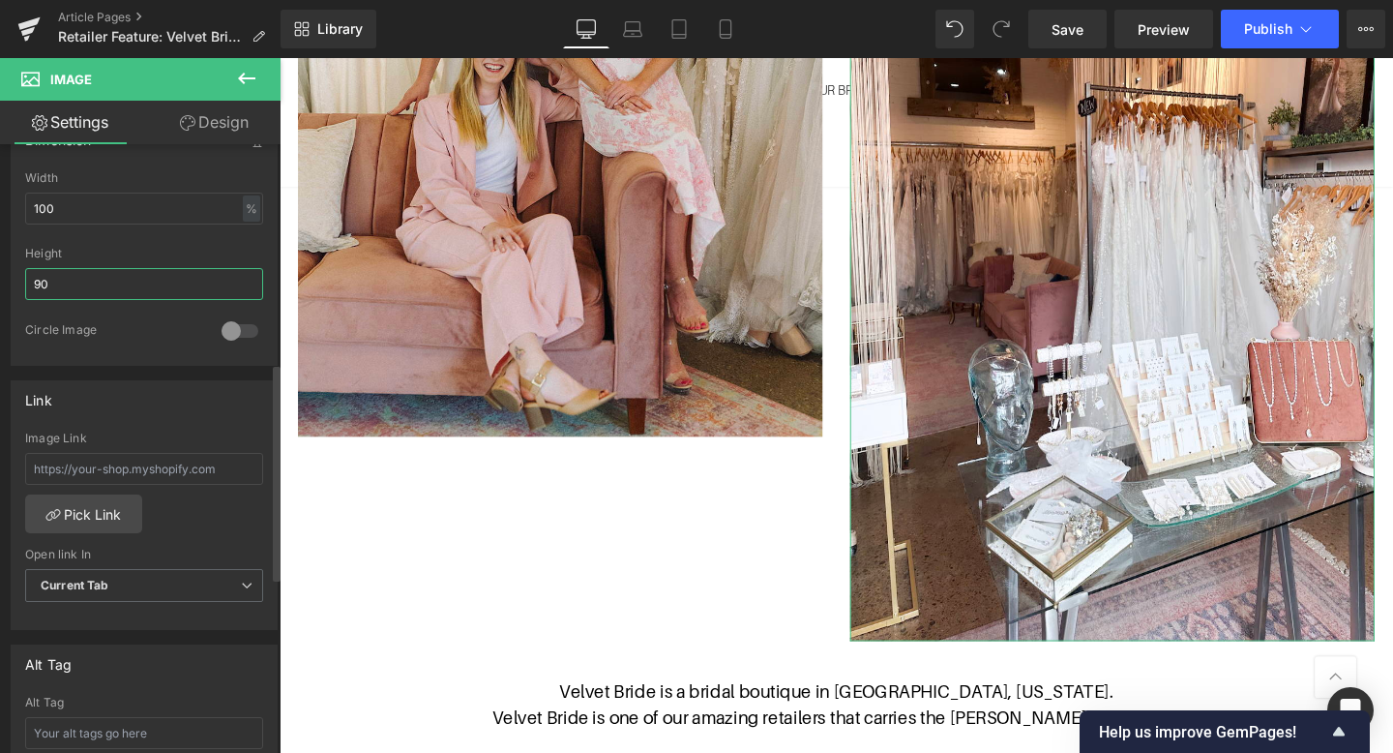
type input "9"
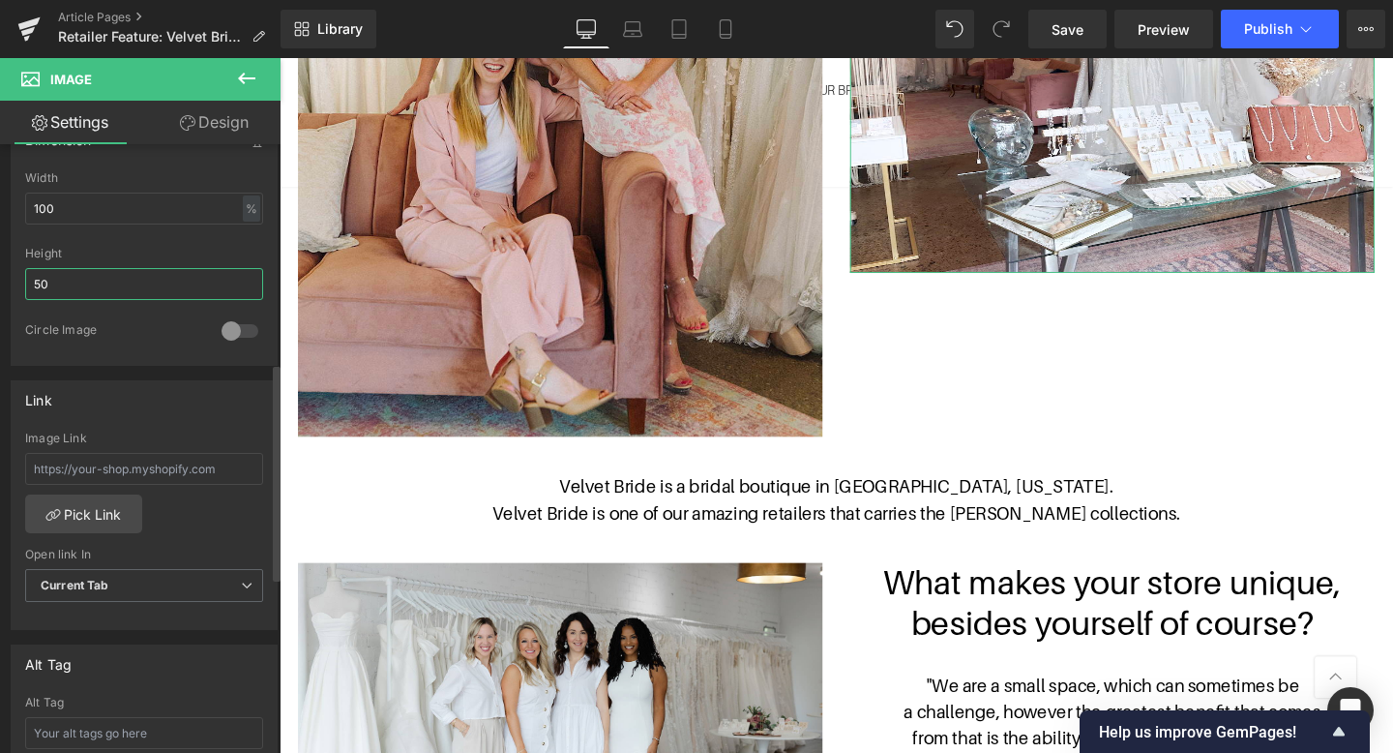
type input "5"
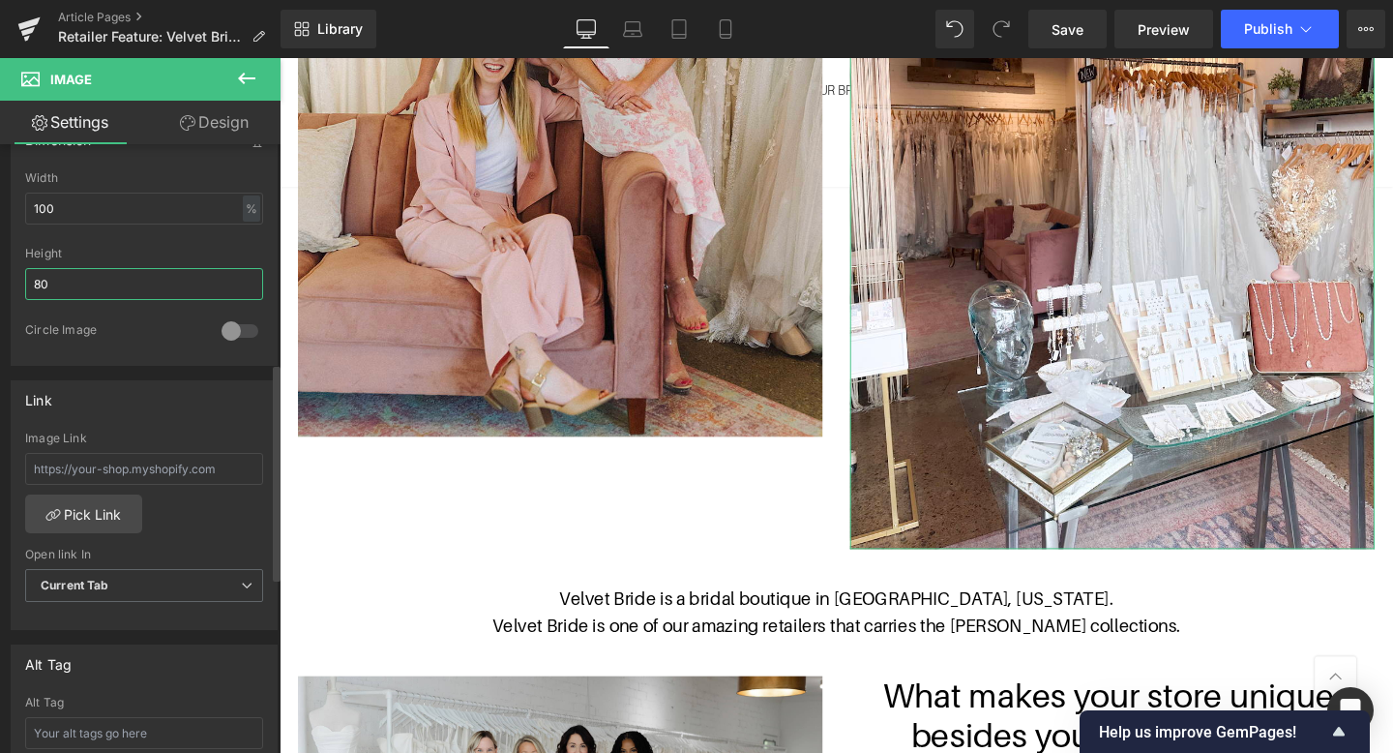
type input "8"
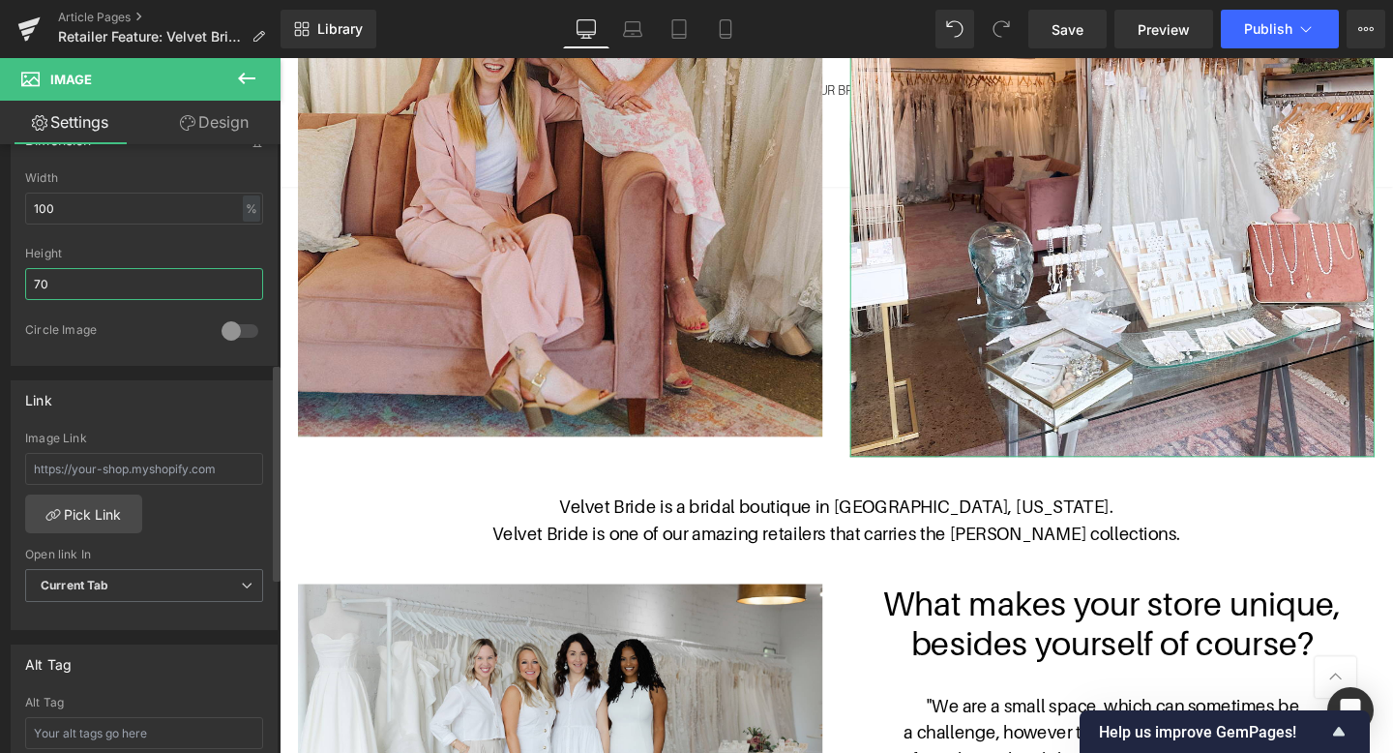
type input "7"
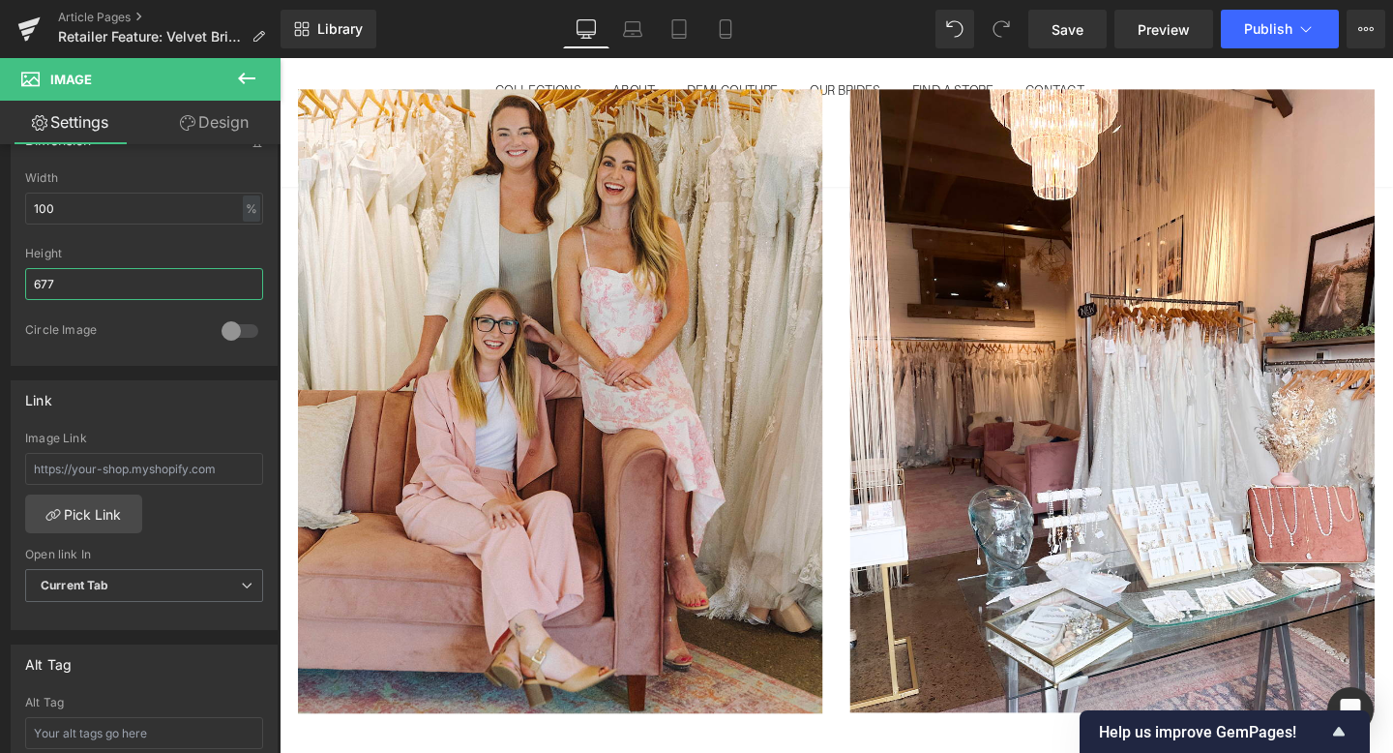
scroll to position [0, 0]
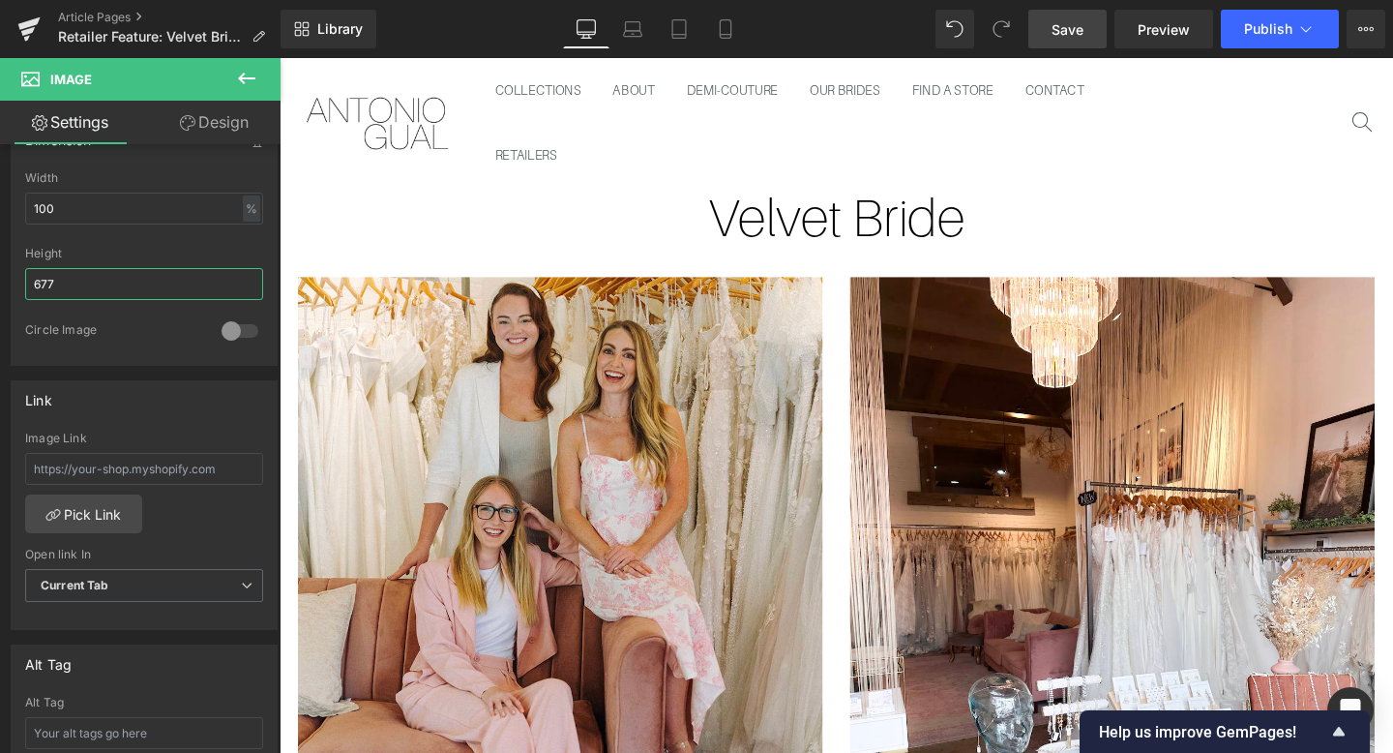
type input "677"
click at [1055, 29] on span "Save" at bounding box center [1068, 29] width 32 height 20
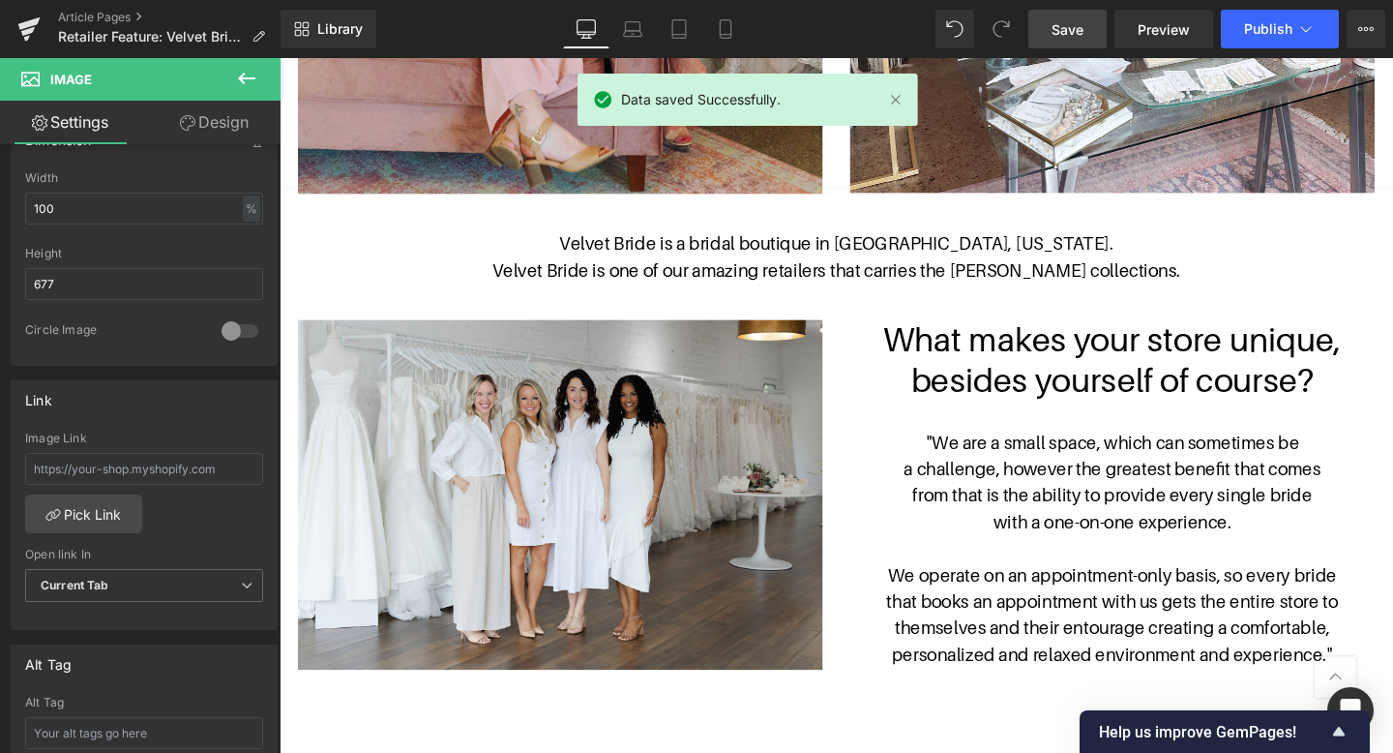
scroll to position [780, 0]
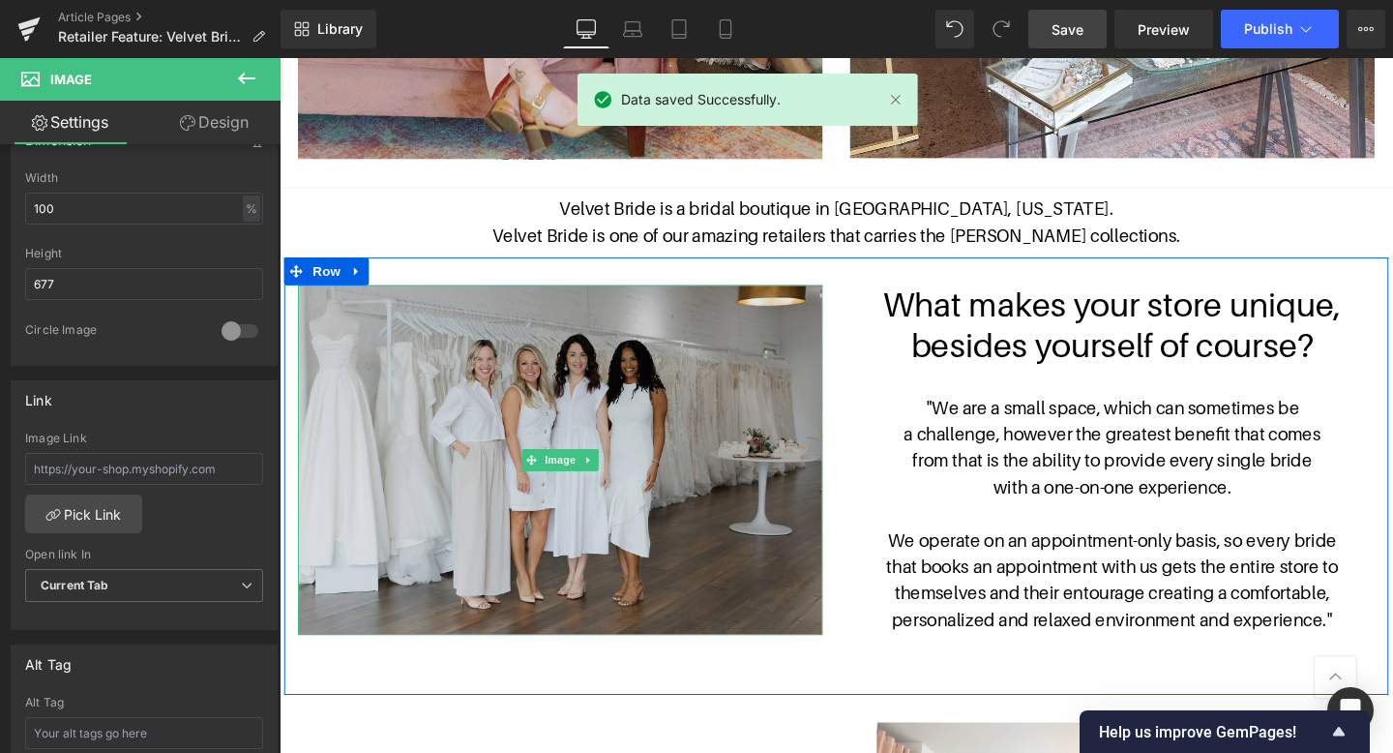
click at [716, 428] on img at bounding box center [575, 481] width 552 height 368
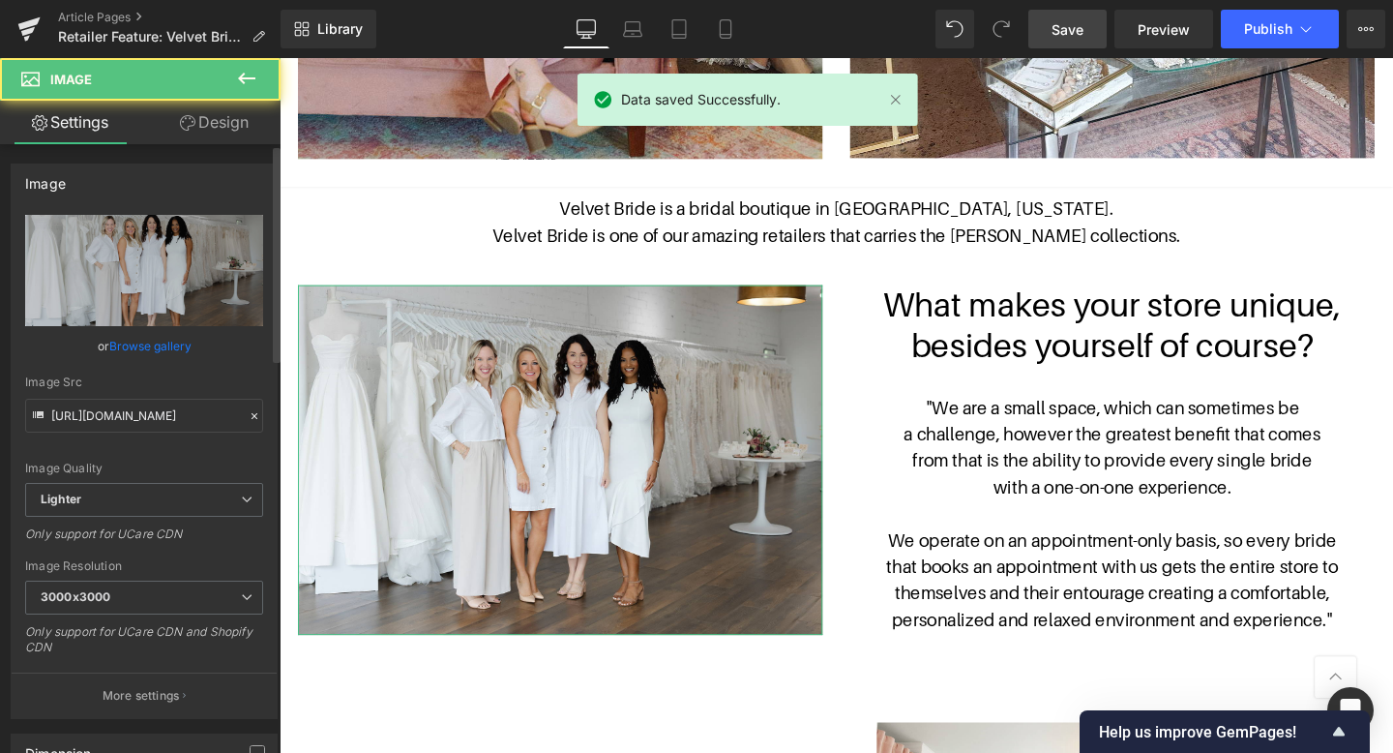
click at [175, 351] on link "Browse gallery" at bounding box center [150, 346] width 82 height 34
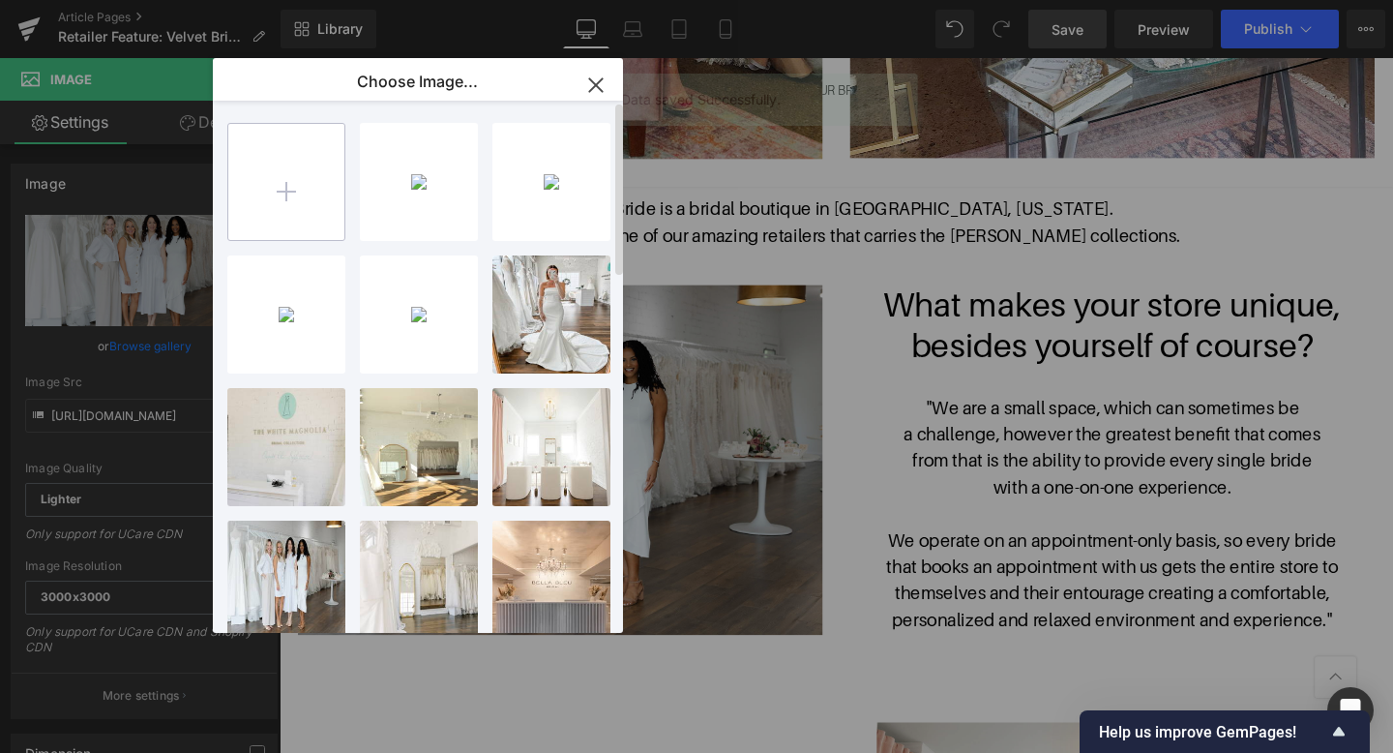
click at [341, 157] on input "file" at bounding box center [286, 182] width 116 height 116
